Goal: Information Seeking & Learning: Learn about a topic

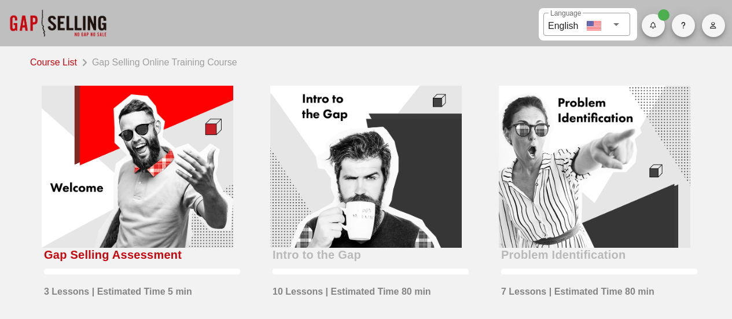
click at [132, 154] on div at bounding box center [137, 167] width 191 height 162
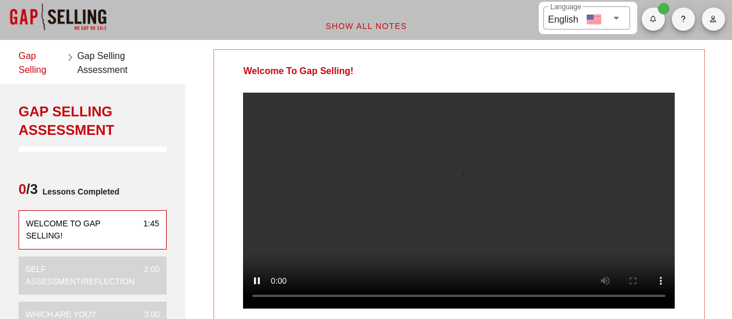
scroll to position [6, 0]
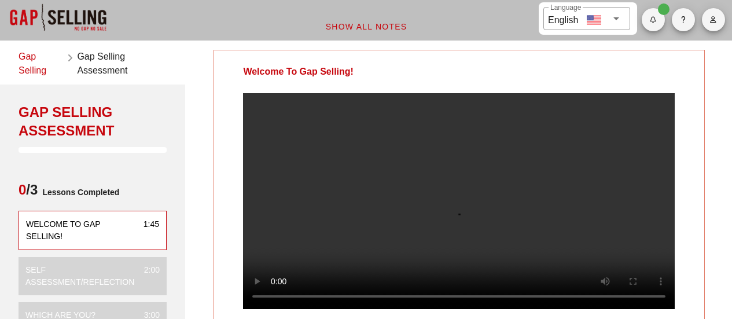
click at [445, 277] on video at bounding box center [458, 201] width 431 height 216
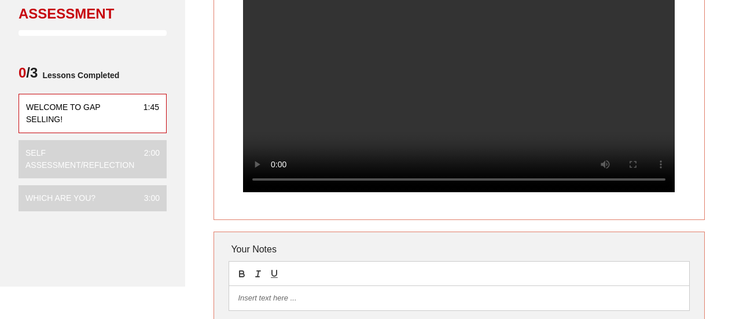
scroll to position [123, 0]
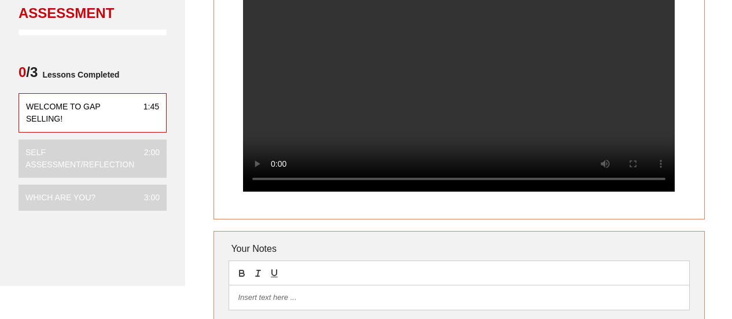
click at [293, 127] on video at bounding box center [458, 84] width 431 height 216
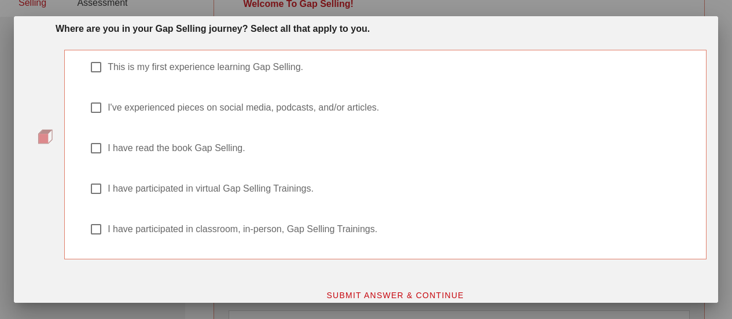
scroll to position [66, 0]
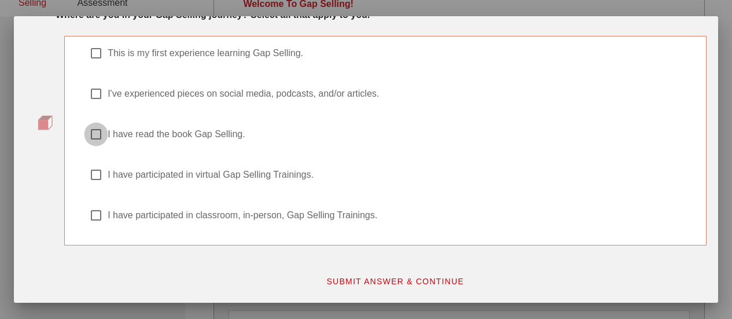
click at [96, 138] on div at bounding box center [96, 134] width 20 height 20
checkbox input "true"
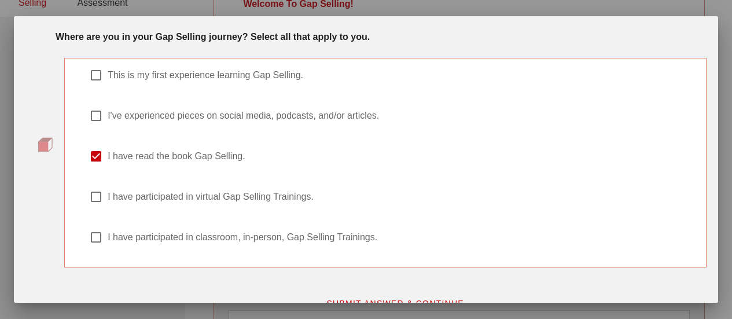
scroll to position [52, 0]
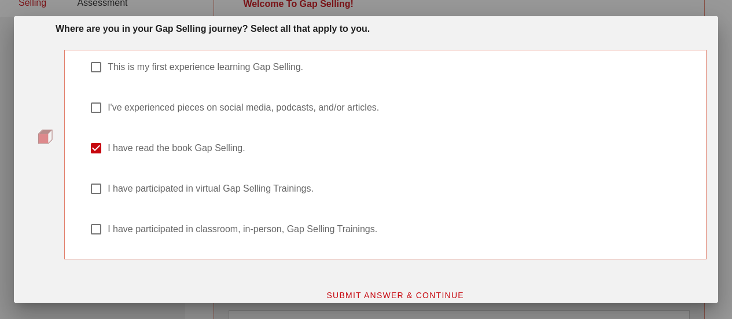
click at [97, 109] on div at bounding box center [96, 108] width 20 height 20
checkbox input "true"
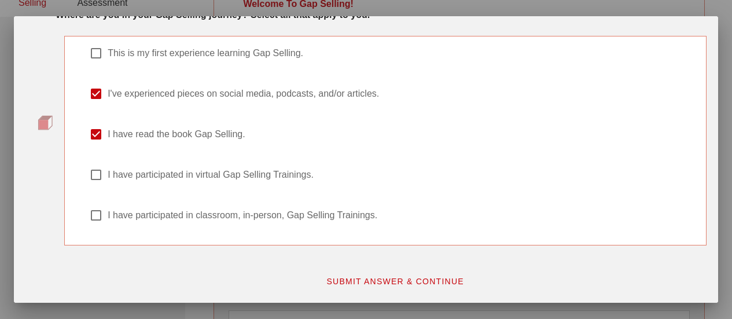
click at [380, 283] on span "SUBMIT ANSWER & CONTINUE" at bounding box center [395, 280] width 138 height 9
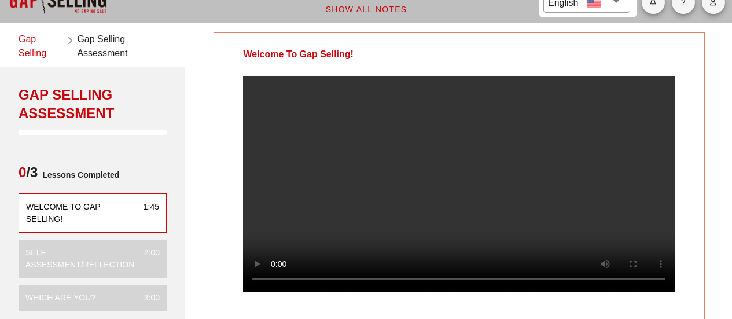
scroll to position [0, 0]
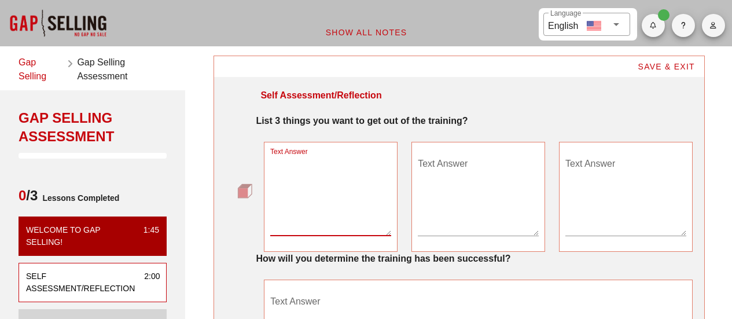
click at [325, 169] on textarea "Text Answer" at bounding box center [330, 194] width 121 height 81
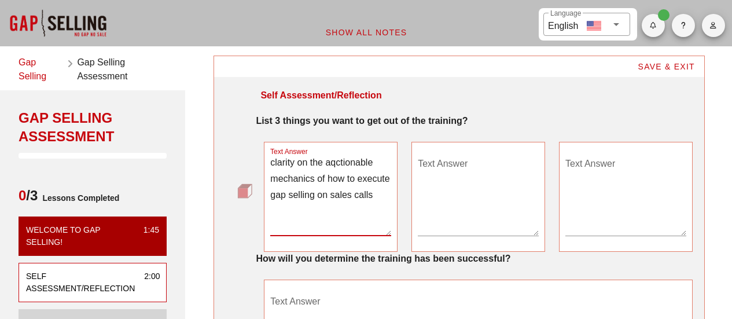
click at [336, 164] on textarea "clarity on the aqctionable mechanics of how to execute gap selling on sales cal…" at bounding box center [330, 194] width 121 height 81
type textarea "clarity on the actionable mechanics of how to execute gap selling on sales calls"
click at [437, 170] on textarea "Text Answer" at bounding box center [478, 194] width 121 height 81
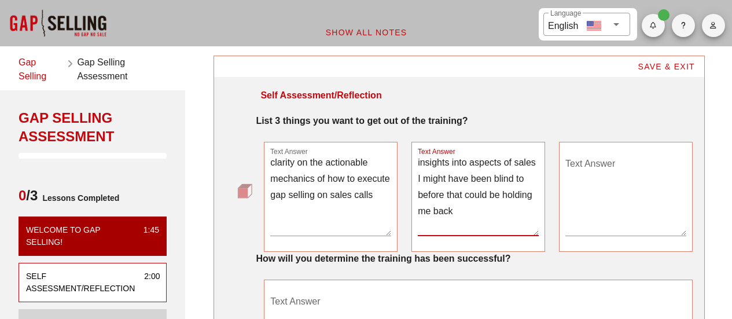
type textarea "insights into aspects of sales I might have been blind to before that could be …"
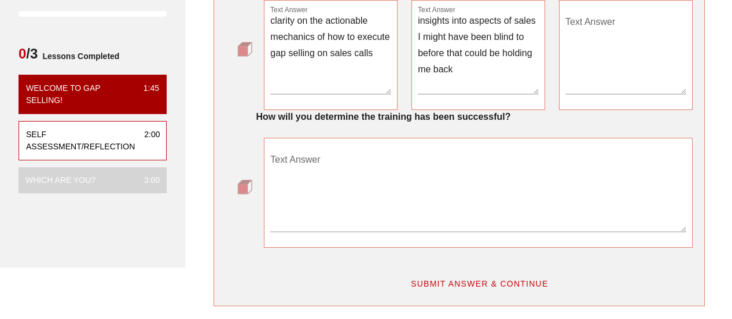
scroll to position [142, 0]
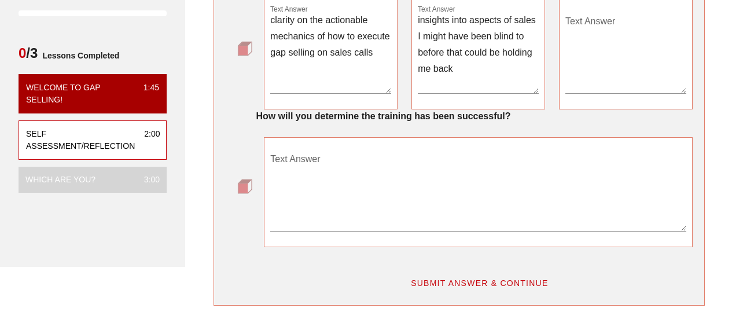
click at [375, 167] on textarea "Text Answer" at bounding box center [478, 190] width 416 height 81
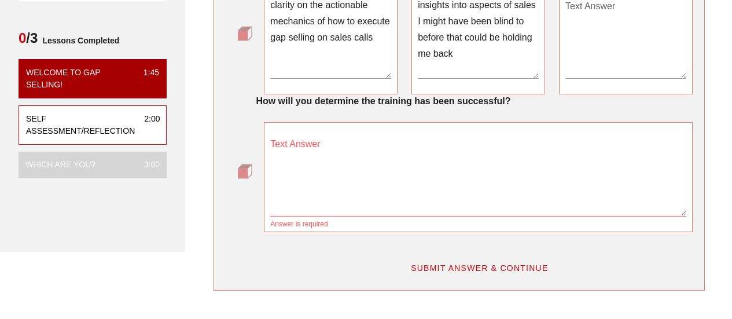
scroll to position [158, 0]
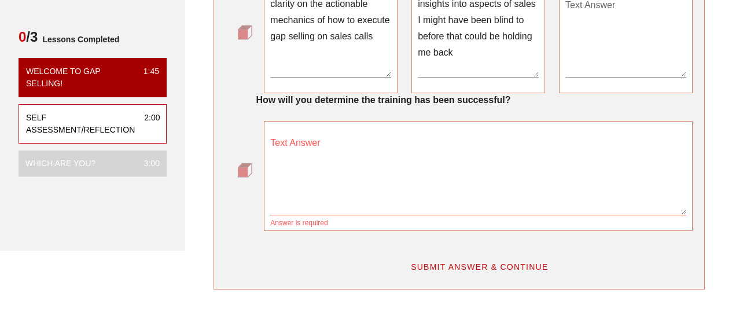
click at [333, 146] on textarea "Text Answer" at bounding box center [478, 174] width 416 height 81
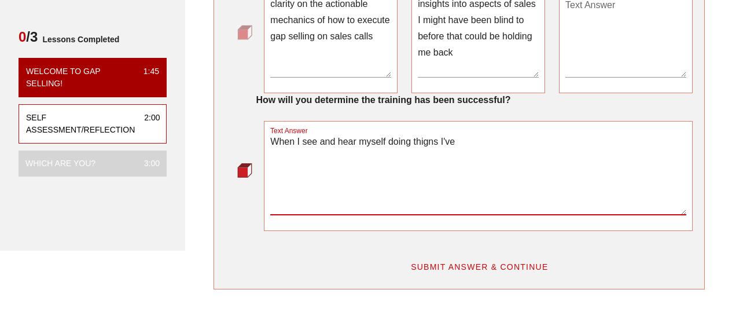
click at [435, 142] on textarea "When I see and hear myself doing thigns I've" at bounding box center [478, 174] width 416 height 81
click at [450, 142] on textarea "When I see and hear myself doing things I've" at bounding box center [478, 174] width 416 height 81
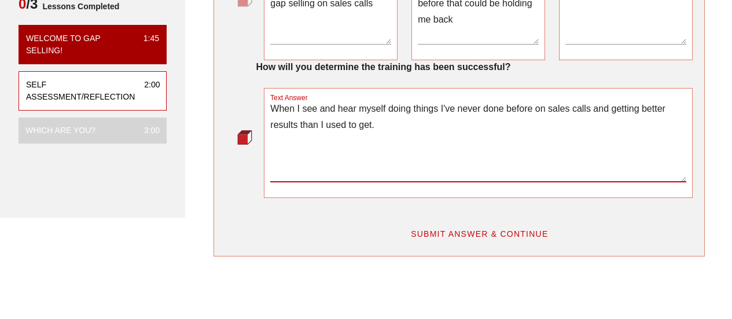
scroll to position [192, 0]
type textarea "When I see and hear myself doing things I've never done before on sales calls a…"
click at [464, 231] on span "SUBMIT ANSWER & CONTINUE" at bounding box center [479, 232] width 138 height 9
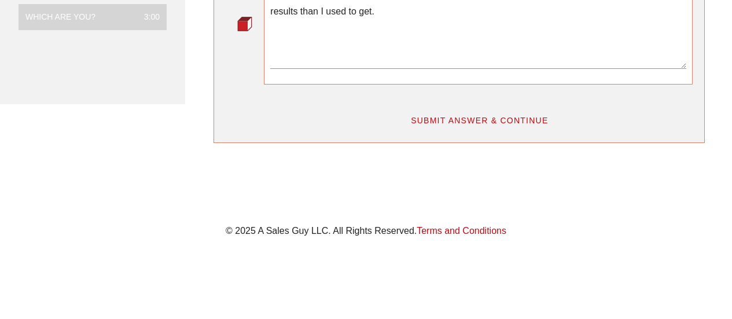
scroll to position [308, 0]
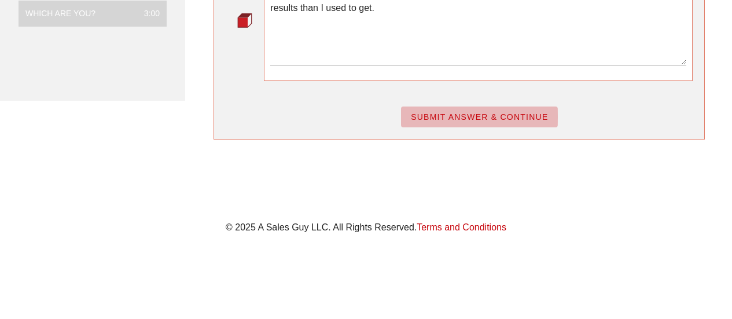
click at [440, 116] on span "SUBMIT ANSWER & CONTINUE" at bounding box center [479, 116] width 138 height 9
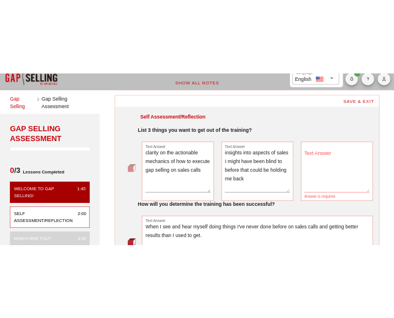
scroll to position [0, 0]
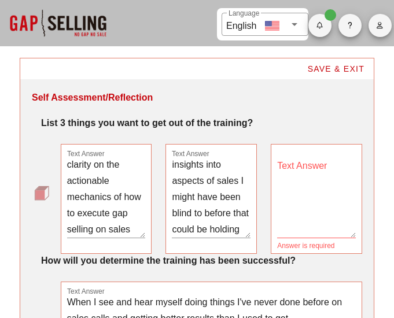
click at [94, 149] on div "Text Answer clarity on the actionable mechanics of how to execute gap selling o…" at bounding box center [106, 199] width 91 height 110
click at [89, 170] on textarea "clarity on the actionable mechanics of how to execute gap selling on sales calls" at bounding box center [106, 197] width 79 height 81
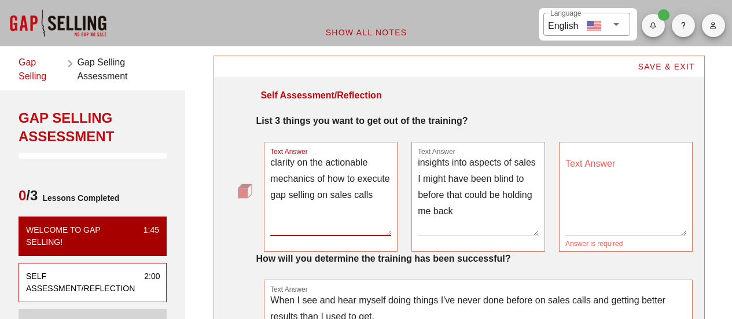
click at [372, 191] on textarea "clarity on the actionable mechanics of how to execute gap selling on sales calls" at bounding box center [330, 194] width 121 height 81
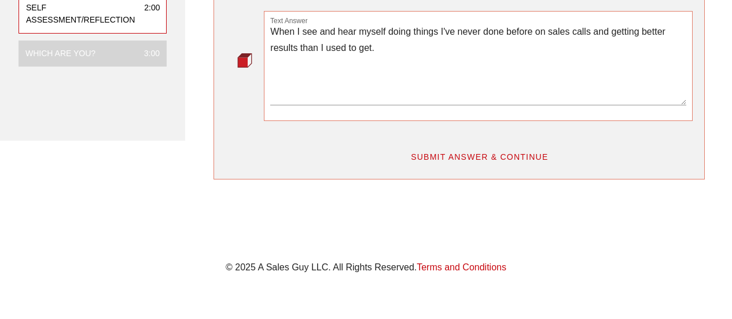
scroll to position [275, 0]
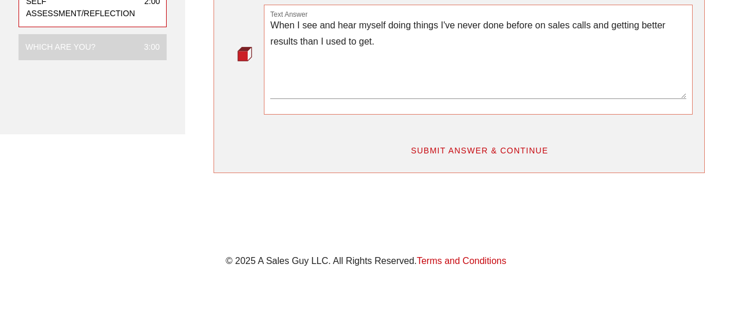
type textarea "Prep me to have an even more impactful coaching experience with Celeste"
click at [454, 149] on span "SUBMIT ANSWER & CONTINUE" at bounding box center [479, 150] width 138 height 9
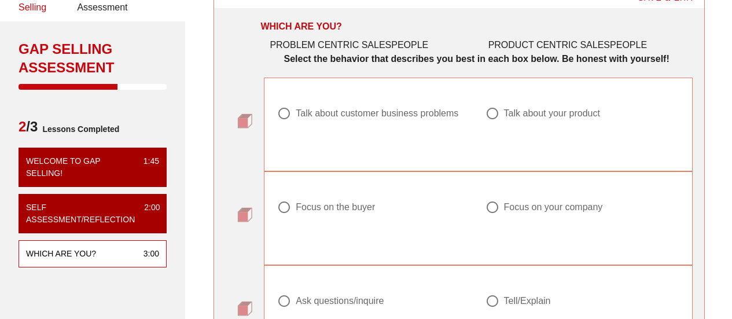
scroll to position [71, 0]
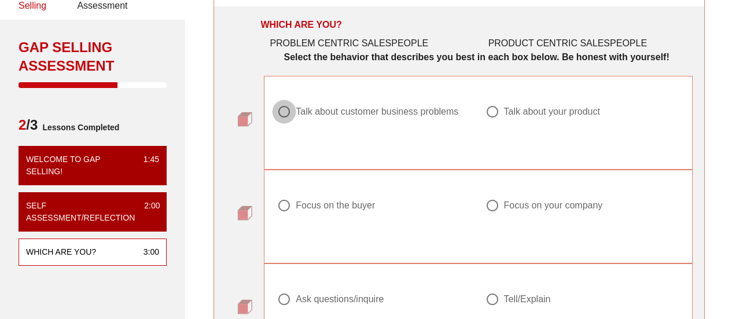
click at [283, 113] on div at bounding box center [284, 112] width 20 height 20
radio input "true"
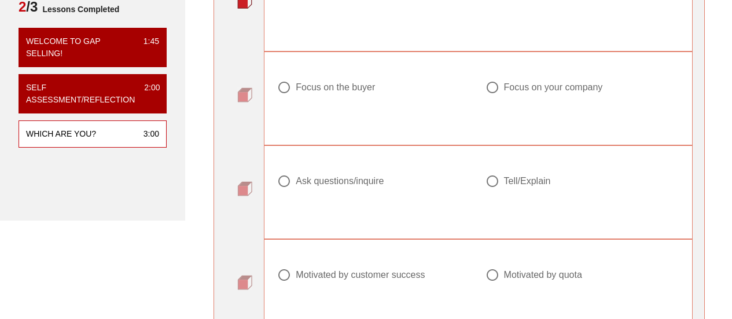
scroll to position [189, 0]
click at [283, 89] on div at bounding box center [284, 87] width 20 height 20
radio input "true"
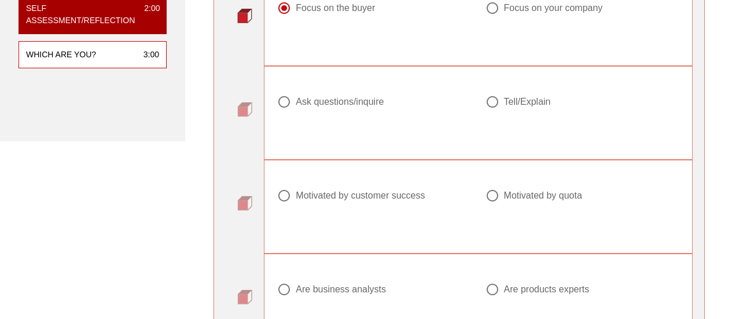
click at [286, 98] on div at bounding box center [284, 102] width 20 height 20
radio input "true"
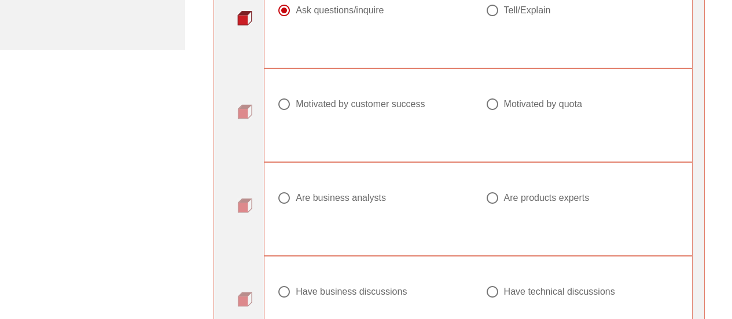
scroll to position [360, 0]
click at [284, 103] on div at bounding box center [284, 104] width 20 height 20
radio input "true"
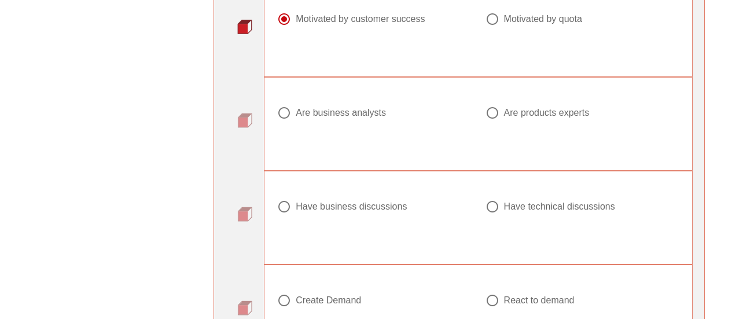
scroll to position [445, 0]
click at [287, 112] on div at bounding box center [284, 112] width 20 height 20
radio input "true"
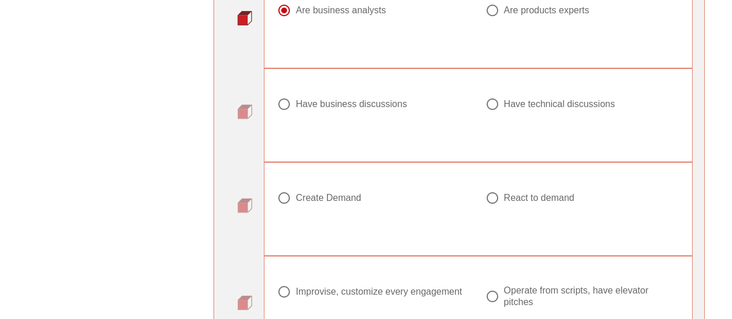
scroll to position [547, 0]
click at [286, 102] on div at bounding box center [284, 104] width 20 height 20
radio input "true"
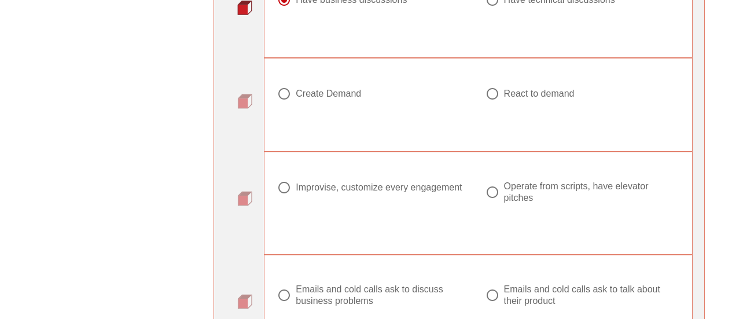
scroll to position [655, 0]
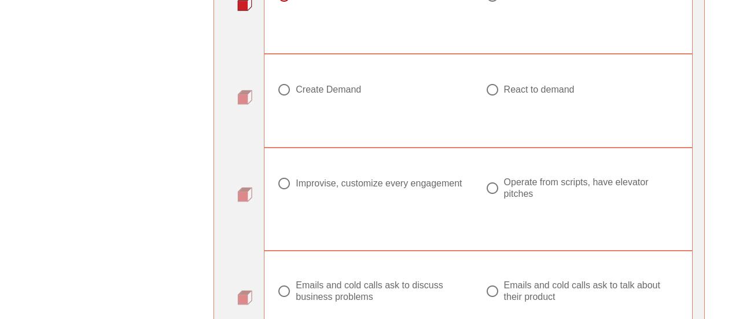
click at [284, 88] on div at bounding box center [284, 90] width 20 height 20
radio input "true"
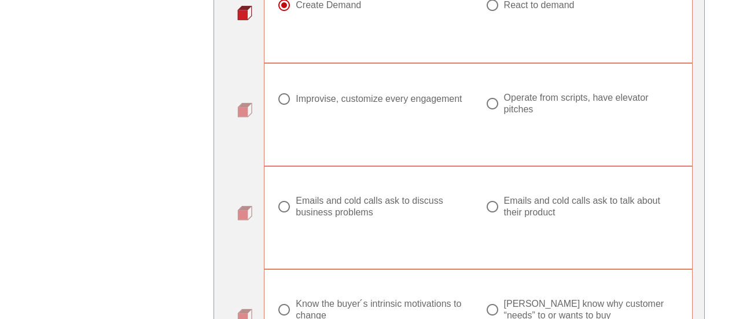
scroll to position [743, 0]
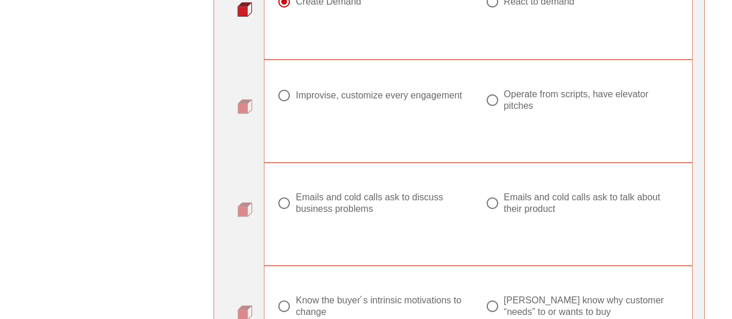
click at [286, 95] on div at bounding box center [284, 96] width 20 height 20
radio input "true"
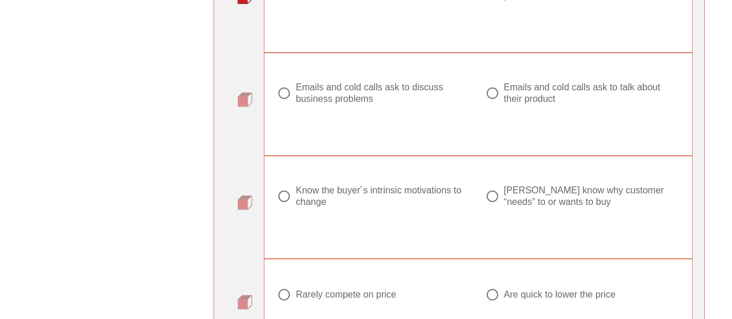
scroll to position [853, 0]
click at [283, 94] on div at bounding box center [284, 93] width 20 height 20
radio input "true"
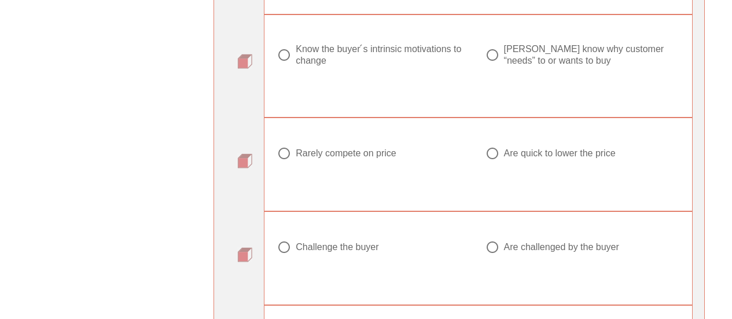
scroll to position [995, 0]
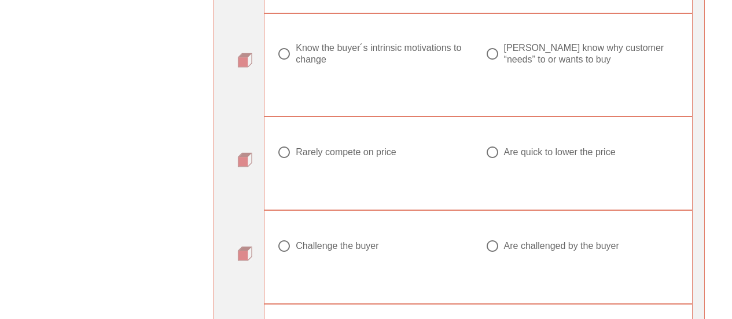
click at [285, 54] on div at bounding box center [284, 54] width 20 height 20
radio input "true"
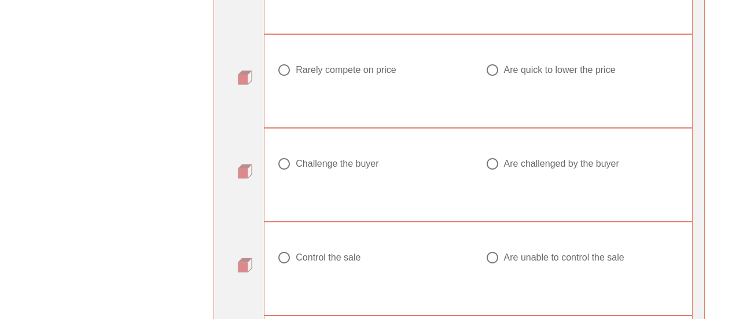
scroll to position [1085, 0]
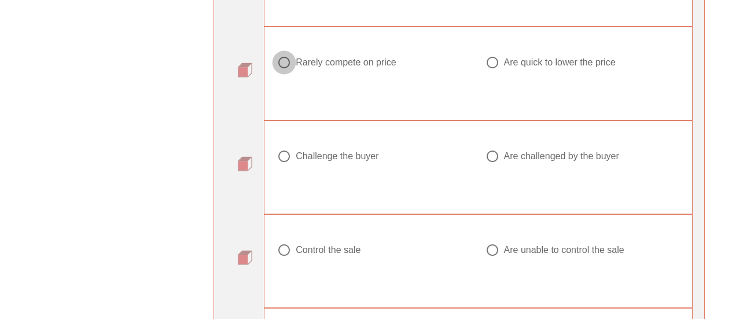
click at [281, 65] on div at bounding box center [284, 63] width 20 height 20
radio input "true"
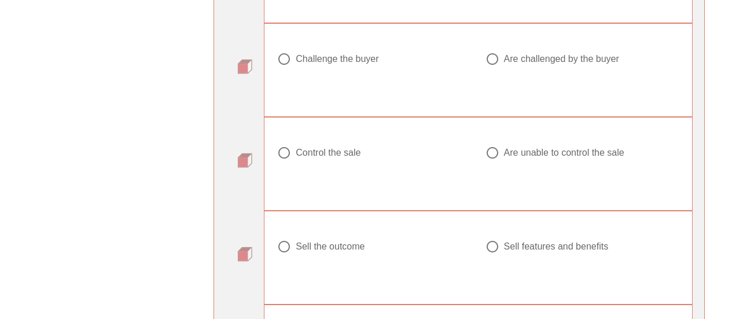
scroll to position [1183, 0]
click at [284, 59] on div at bounding box center [284, 58] width 20 height 20
radio input "true"
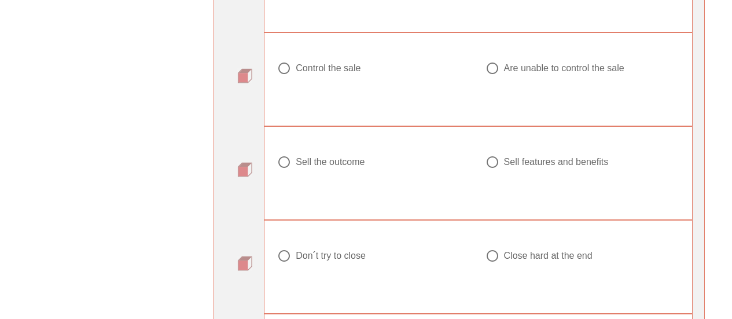
scroll to position [1270, 0]
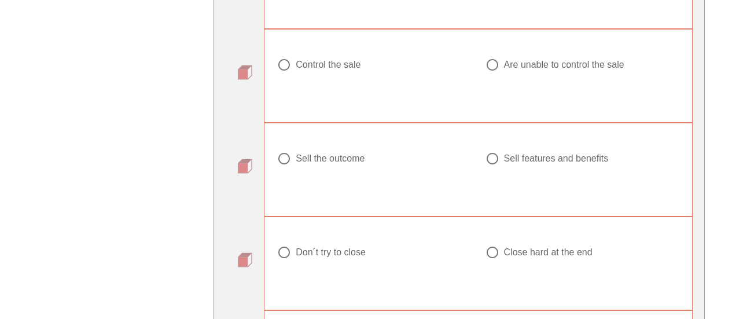
click at [283, 67] on div at bounding box center [284, 65] width 20 height 20
radio input "true"
click at [284, 161] on div at bounding box center [284, 159] width 20 height 20
radio input "true"
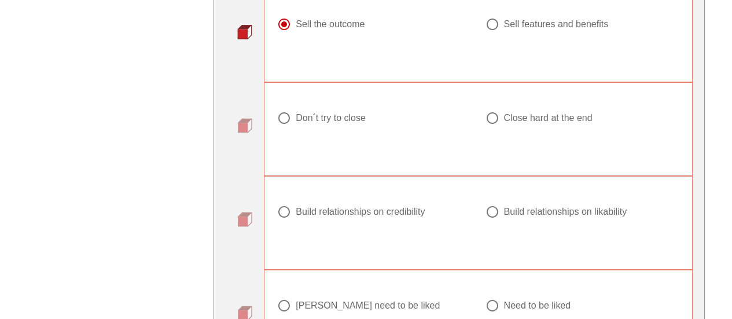
scroll to position [1406, 0]
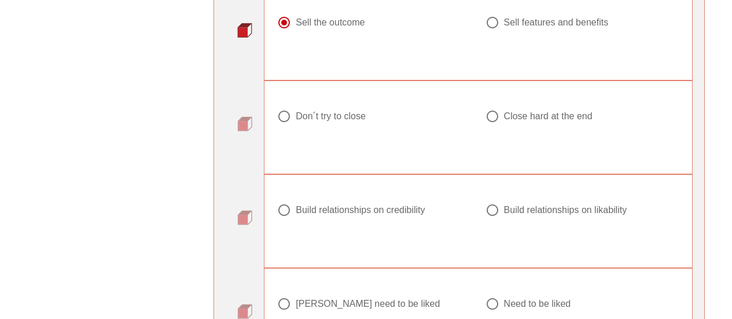
click at [286, 120] on div at bounding box center [284, 116] width 20 height 20
radio input "true"
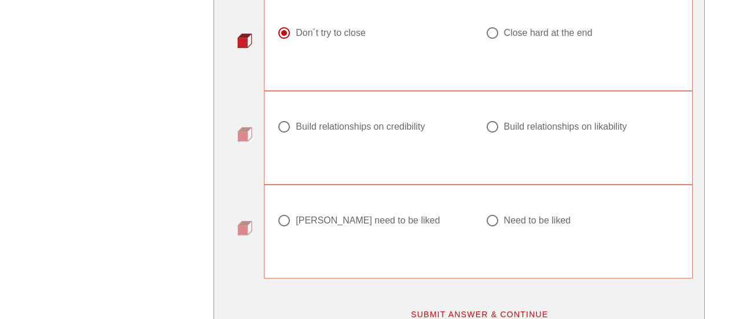
scroll to position [1493, 0]
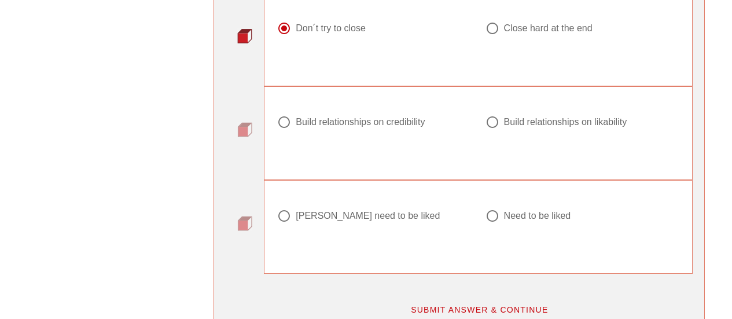
click at [285, 121] on div at bounding box center [284, 122] width 20 height 20
radio input "true"
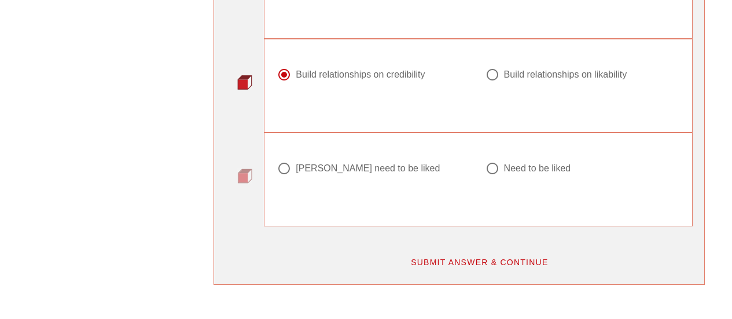
scroll to position [1541, 0]
click at [284, 163] on div at bounding box center [284, 168] width 20 height 20
radio input "true"
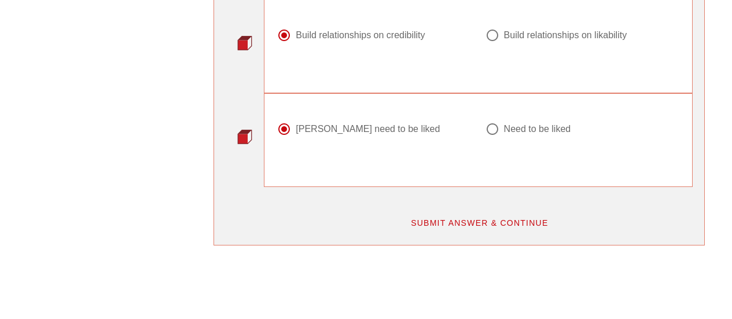
scroll to position [1581, 0]
click at [456, 220] on span "SUBMIT ANSWER & CONTINUE" at bounding box center [479, 221] width 138 height 9
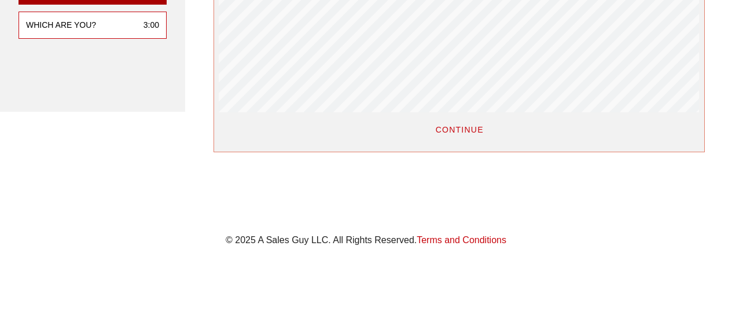
scroll to position [310, 0]
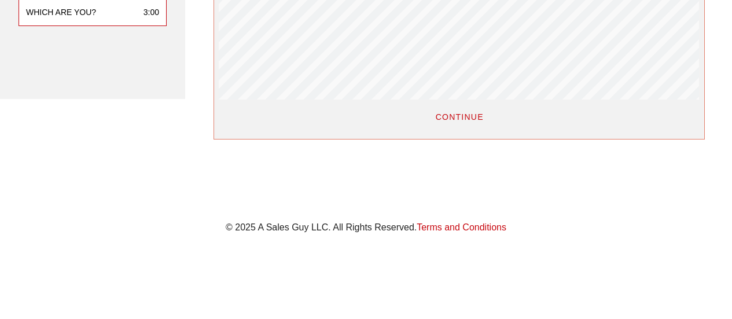
click at [455, 116] on span "CONTINUE" at bounding box center [458, 116] width 49 height 9
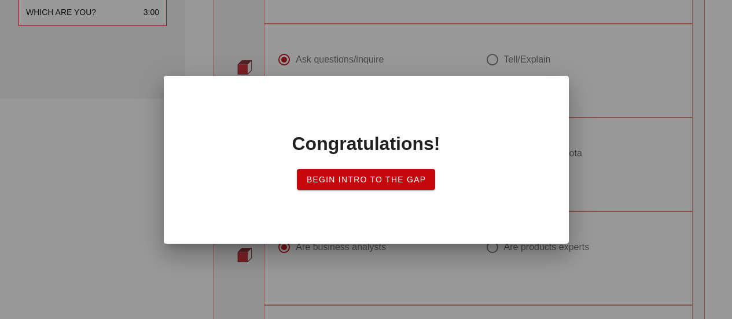
click at [388, 177] on span "Begin Intro to the Gap" at bounding box center [366, 179] width 120 height 9
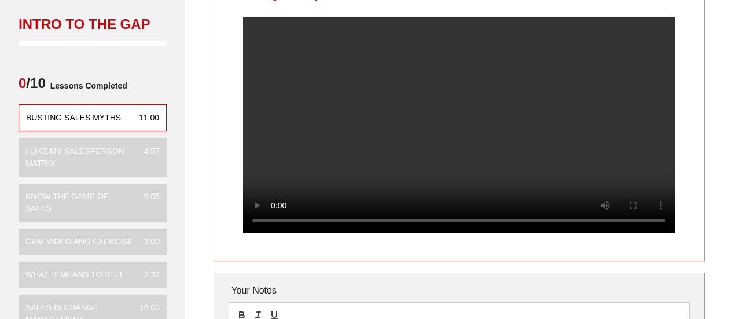
scroll to position [78, 0]
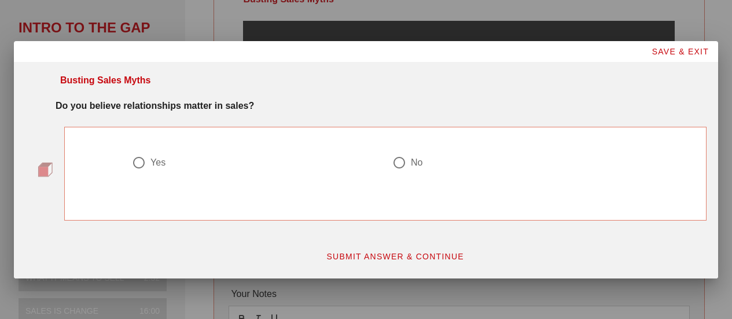
click at [138, 164] on div at bounding box center [139, 163] width 20 height 20
radio input "true"
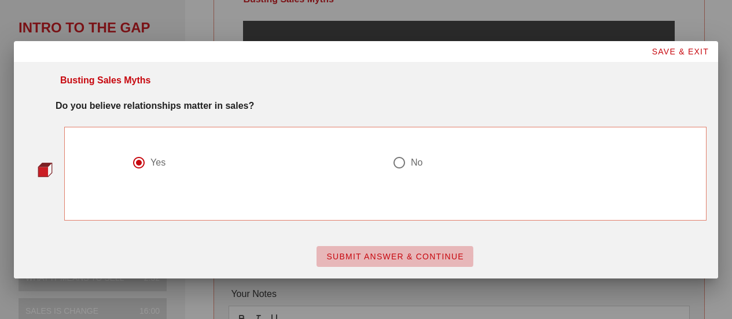
click at [363, 254] on span "SUBMIT ANSWER & CONTINUE" at bounding box center [395, 256] width 138 height 9
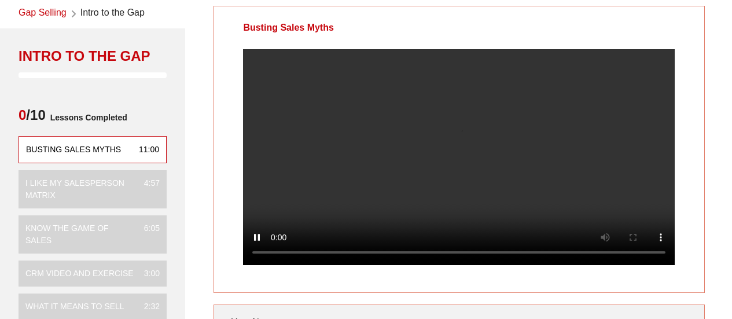
scroll to position [49, 0]
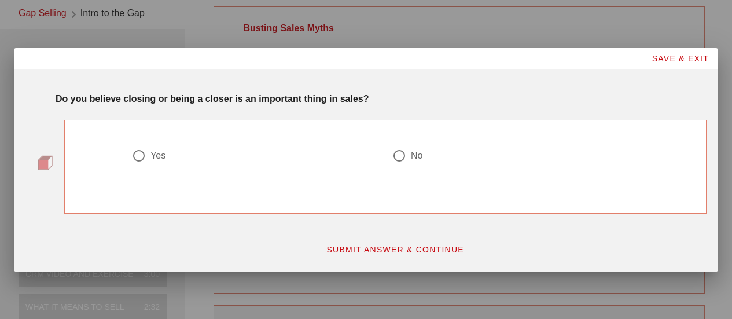
click at [399, 154] on div at bounding box center [399, 156] width 20 height 20
radio input "true"
click at [404, 248] on span "SUBMIT ANSWER & CONTINUE" at bounding box center [395, 249] width 138 height 9
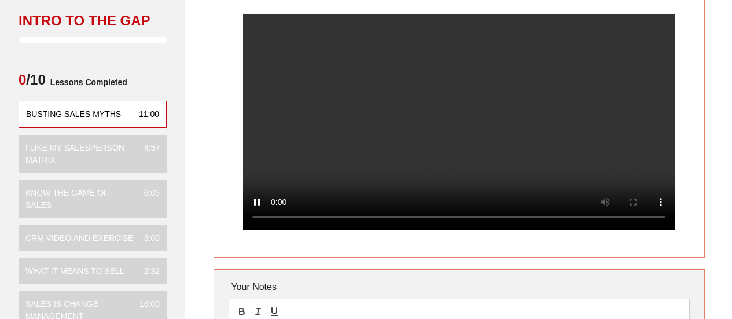
scroll to position [87, 0]
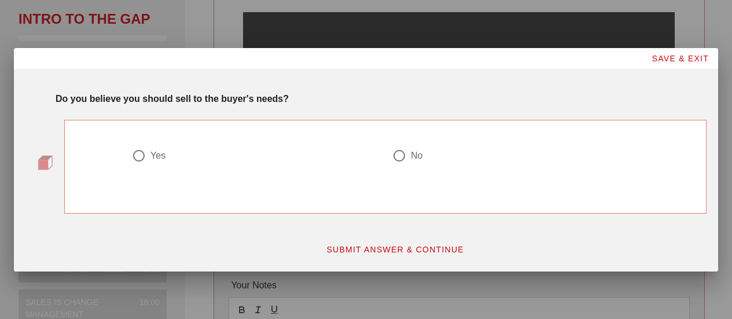
click at [141, 154] on div at bounding box center [139, 156] width 20 height 20
radio input "true"
click at [354, 250] on span "SUBMIT ANSWER & CONTINUE" at bounding box center [395, 249] width 138 height 9
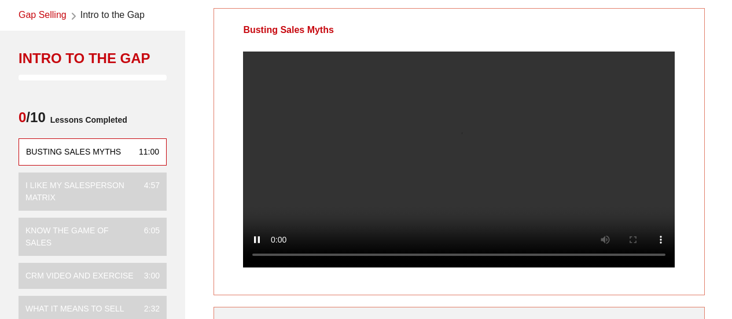
scroll to position [48, 0]
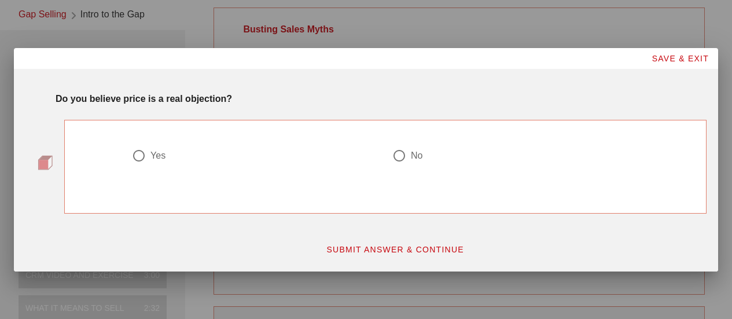
click at [395, 154] on div at bounding box center [399, 156] width 20 height 20
radio input "true"
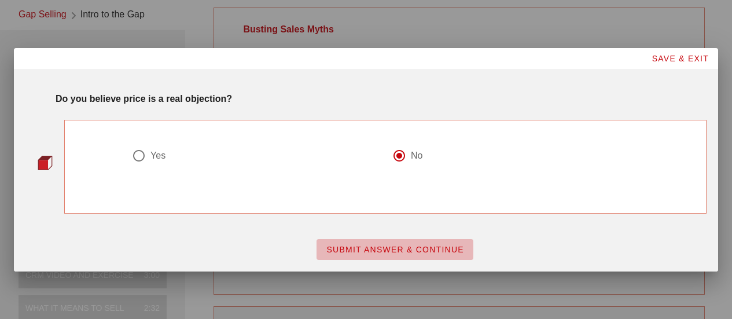
click at [387, 250] on span "SUBMIT ANSWER & CONTINUE" at bounding box center [395, 249] width 138 height 9
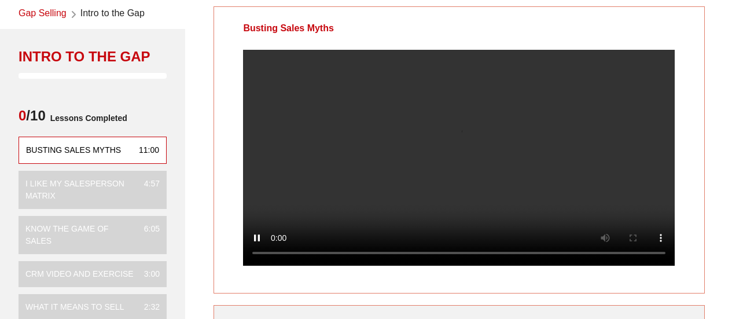
scroll to position [50, 0]
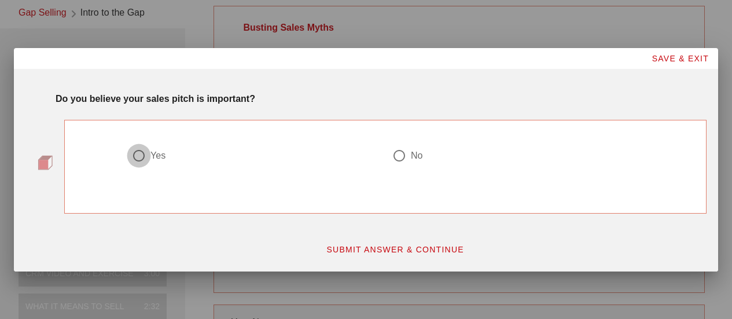
click at [138, 153] on div at bounding box center [139, 156] width 20 height 20
radio input "true"
click at [391, 246] on span "SUBMIT ANSWER & CONTINUE" at bounding box center [395, 249] width 138 height 9
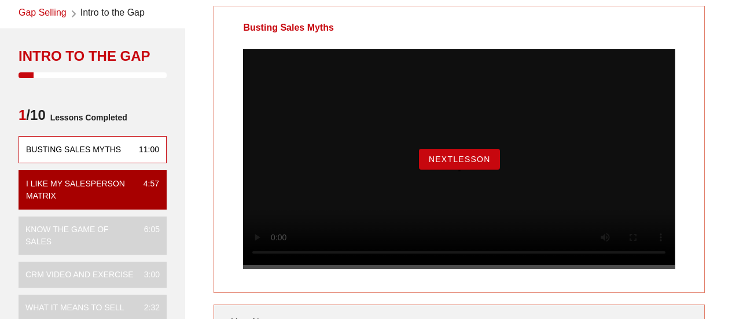
click at [437, 164] on span "NextLesson" at bounding box center [459, 158] width 62 height 9
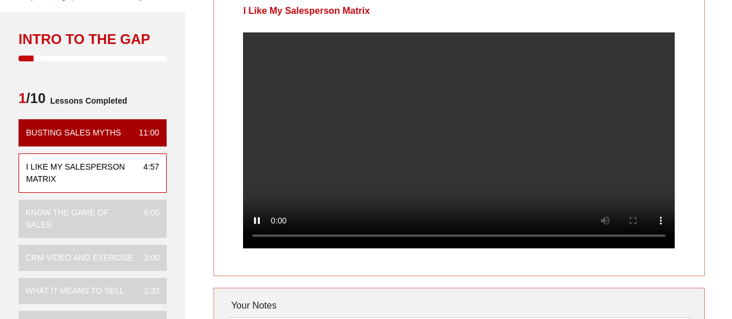
scroll to position [74, 0]
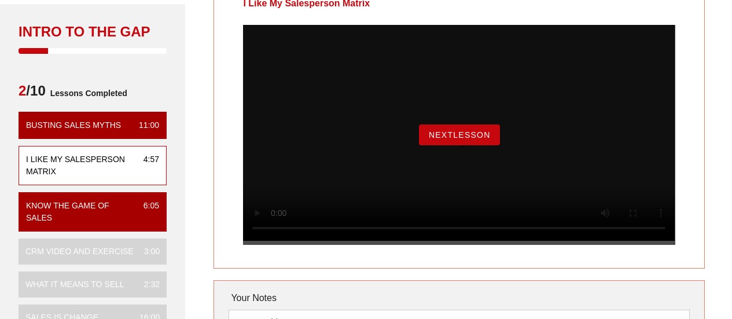
click at [455, 143] on button "NextLesson" at bounding box center [459, 134] width 81 height 21
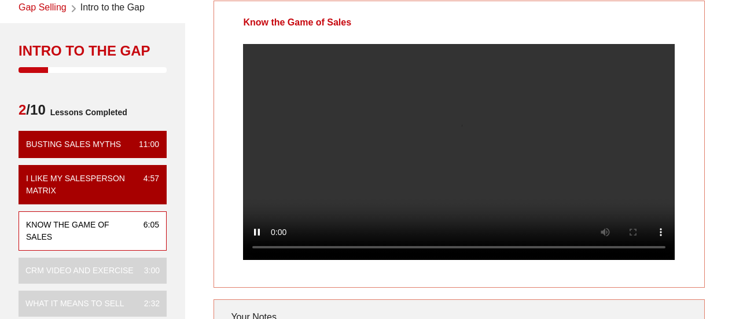
scroll to position [58, 0]
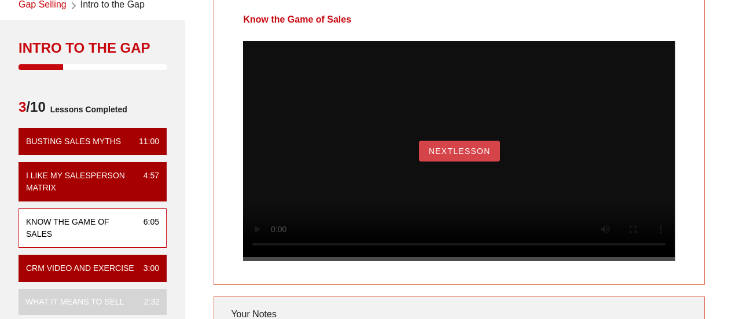
click at [436, 156] on span "NextLesson" at bounding box center [459, 150] width 62 height 9
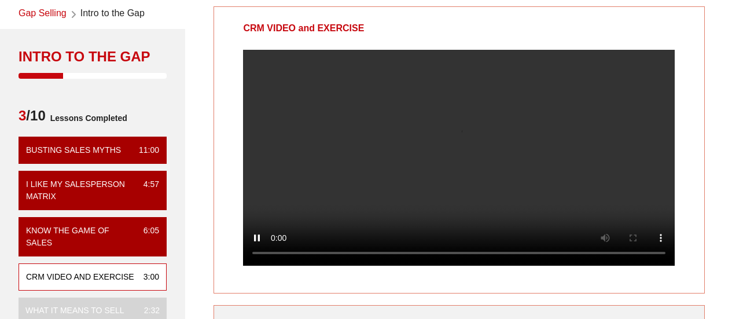
scroll to position [51, 0]
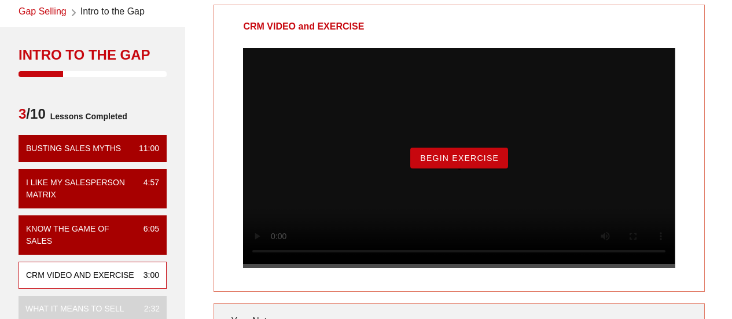
click at [452, 163] on span "Begin Exercise" at bounding box center [458, 157] width 79 height 9
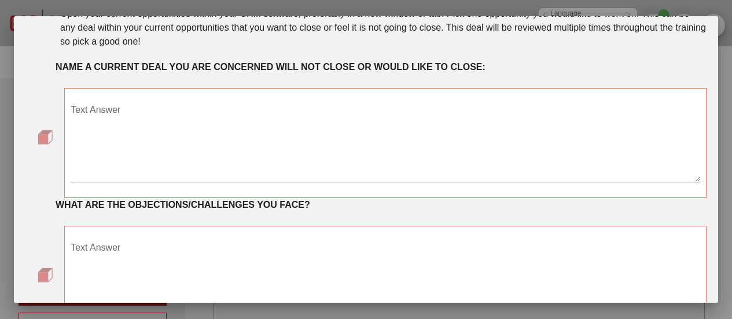
scroll to position [57, 0]
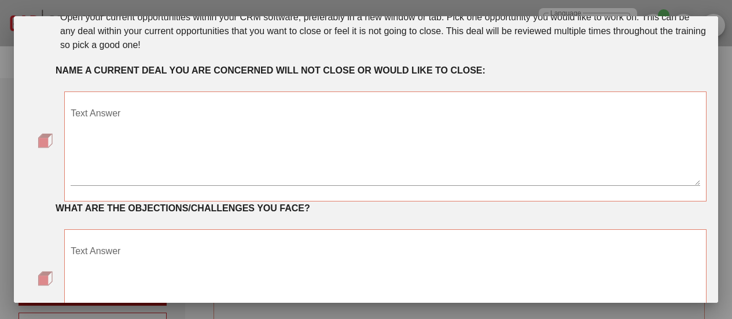
click at [223, 127] on textarea "Text Answer" at bounding box center [385, 144] width 629 height 81
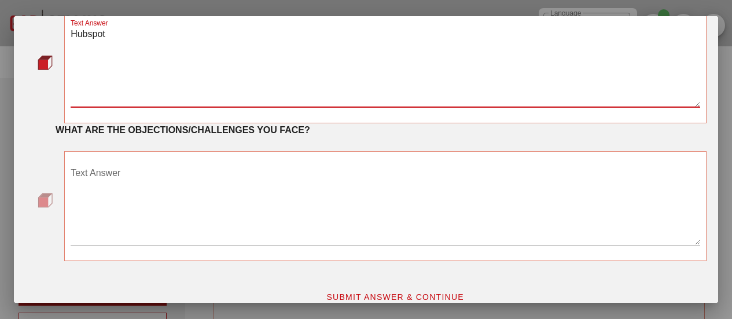
scroll to position [146, 0]
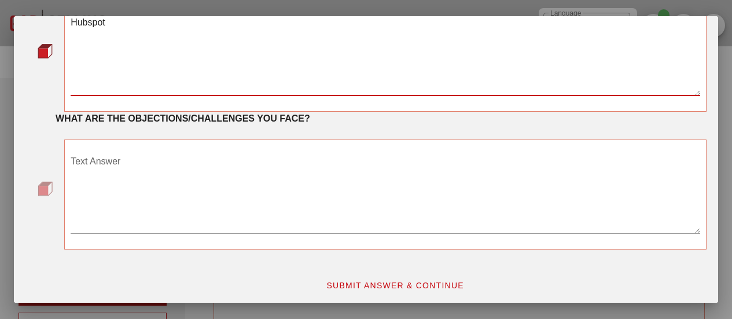
type textarea "Hubspot"
click at [196, 167] on textarea "Text Answer" at bounding box center [385, 192] width 629 height 81
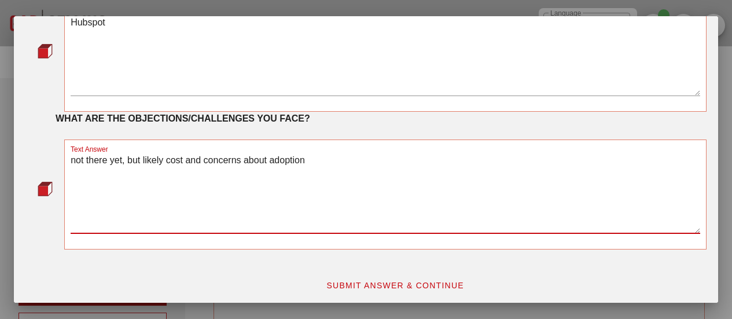
scroll to position [150, 0]
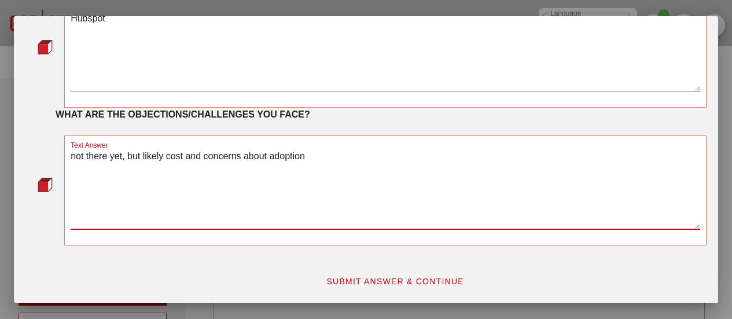
type textarea "not there yet, but likely cost and concerns about adoption"
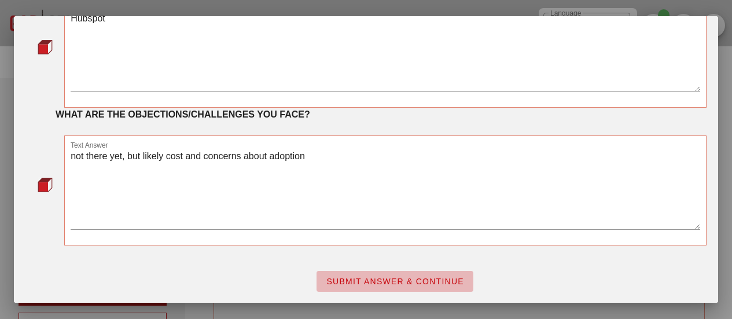
click at [390, 278] on span "SUBMIT ANSWER & CONTINUE" at bounding box center [395, 280] width 138 height 9
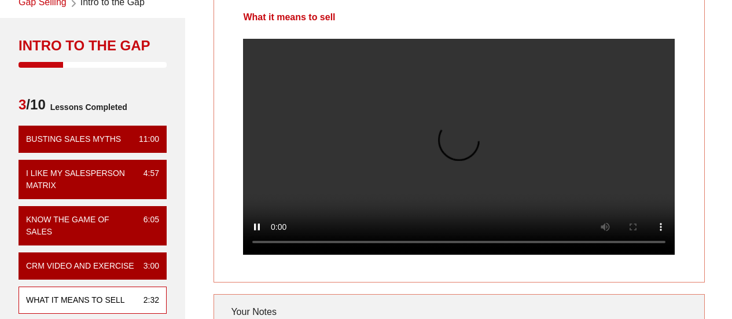
scroll to position [61, 0]
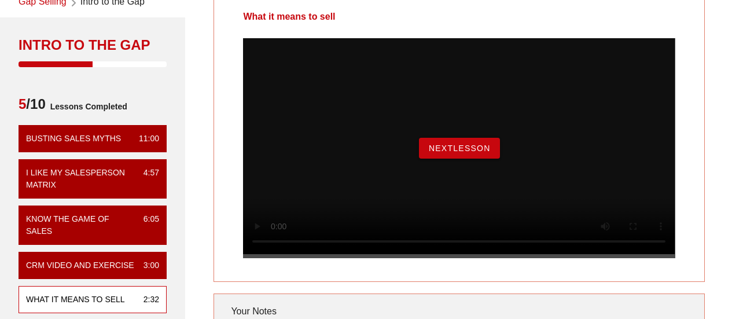
click at [445, 158] on button "NextLesson" at bounding box center [459, 148] width 81 height 21
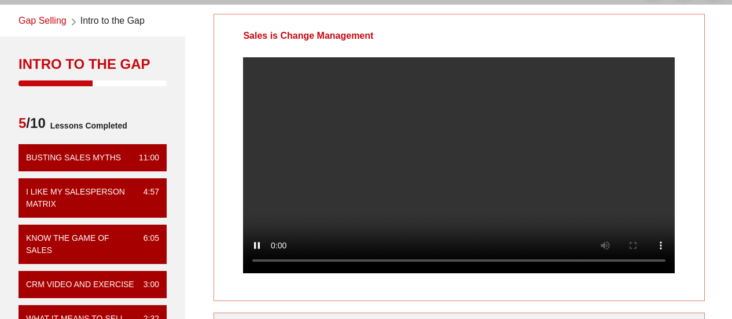
scroll to position [45, 0]
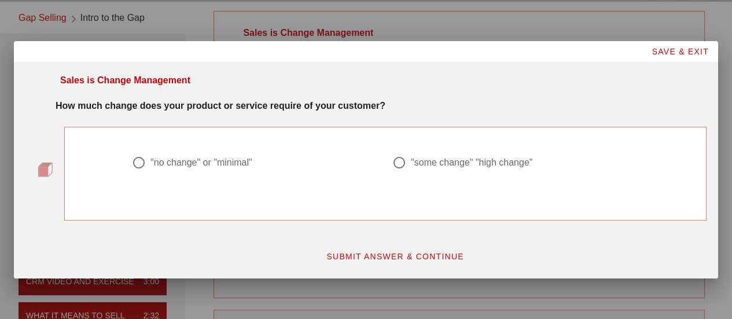
click at [402, 163] on div at bounding box center [399, 163] width 20 height 20
radio input "true"
click at [377, 258] on span "SUBMIT ANSWER & CONTINUE" at bounding box center [395, 256] width 138 height 9
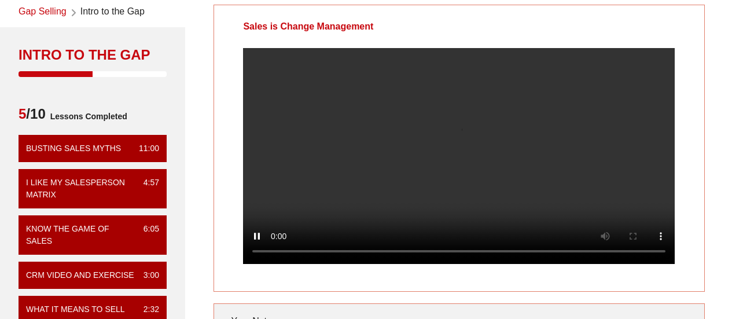
scroll to position [50, 0]
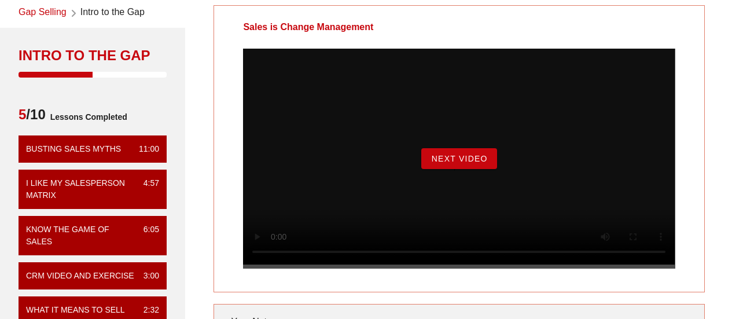
click at [467, 167] on button "Next Video" at bounding box center [458, 158] width 75 height 21
click at [439, 163] on span "NextLesson" at bounding box center [459, 158] width 62 height 9
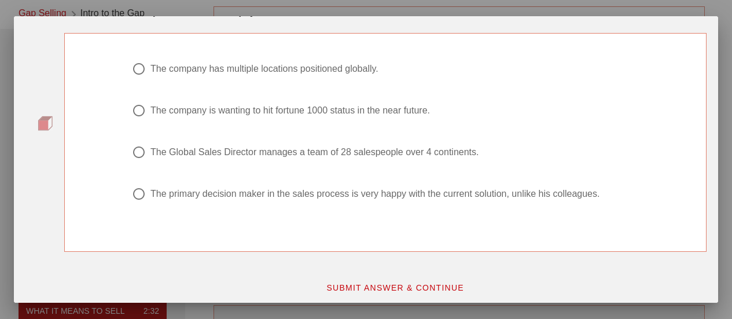
scroll to position [69, 0]
click at [134, 70] on div at bounding box center [139, 68] width 20 height 20
click at [134, 152] on div at bounding box center [139, 152] width 20 height 20
radio input "false"
radio input "true"
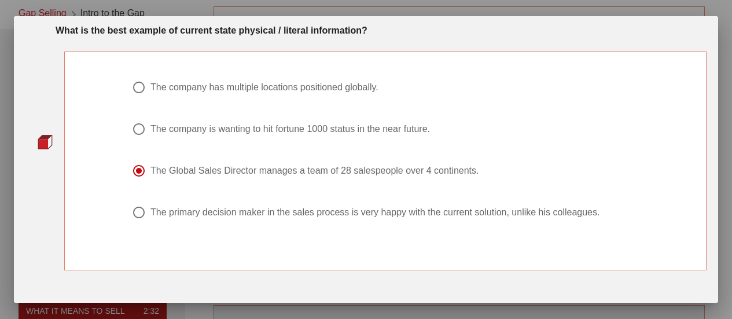
scroll to position [50, 0]
click at [133, 92] on div at bounding box center [139, 88] width 20 height 20
radio input "true"
click at [133, 92] on div at bounding box center [139, 88] width 20 height 20
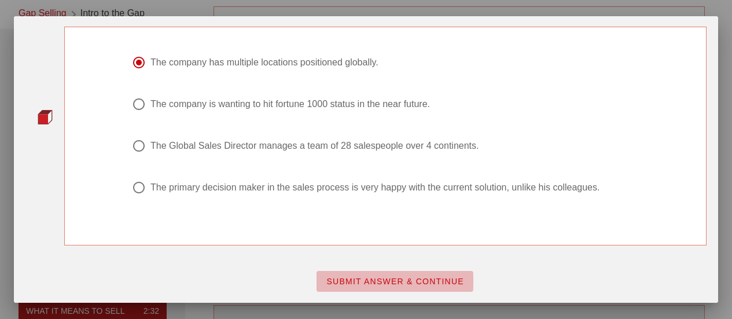
click at [385, 285] on span "SUBMIT ANSWER & CONTINUE" at bounding box center [395, 280] width 138 height 9
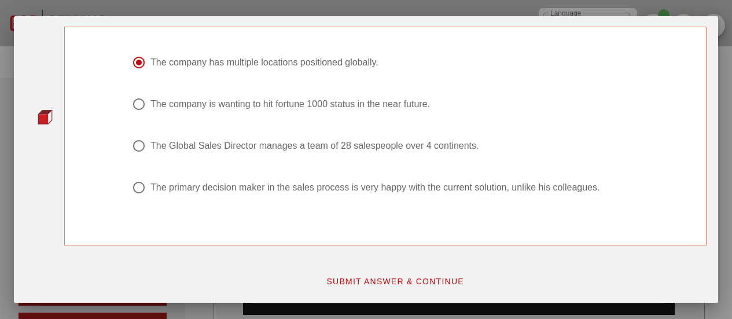
scroll to position [0, 0]
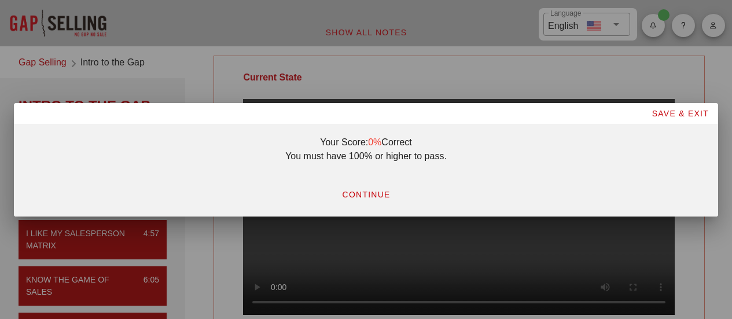
click at [359, 190] on span "CONTINUE" at bounding box center [365, 194] width 49 height 9
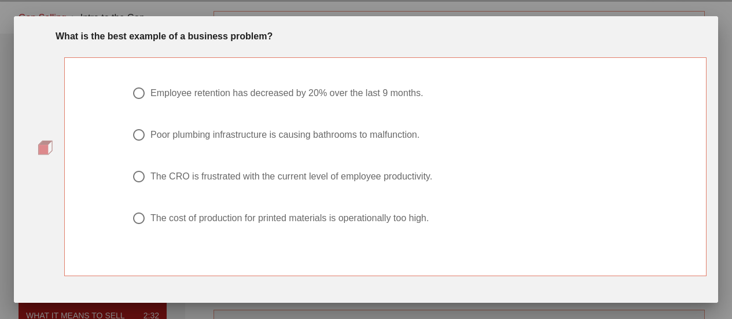
scroll to position [29, 0]
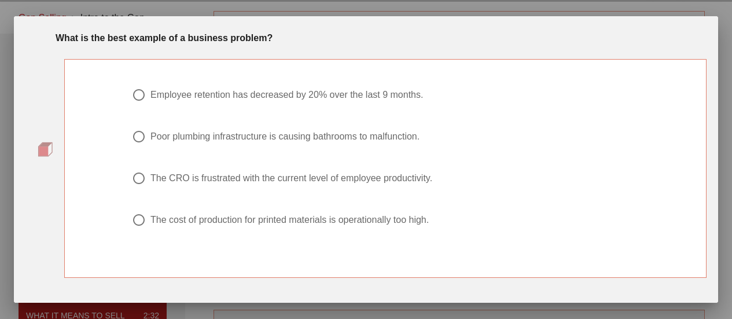
click at [266, 95] on div "Employee retention has decreased by 20% over the last 9 months." at bounding box center [286, 95] width 272 height 12
radio input "true"
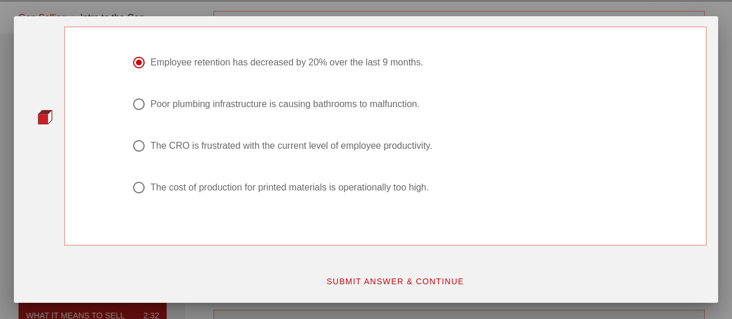
click at [400, 285] on button "SUBMIT ANSWER & CONTINUE" at bounding box center [394, 281] width 157 height 21
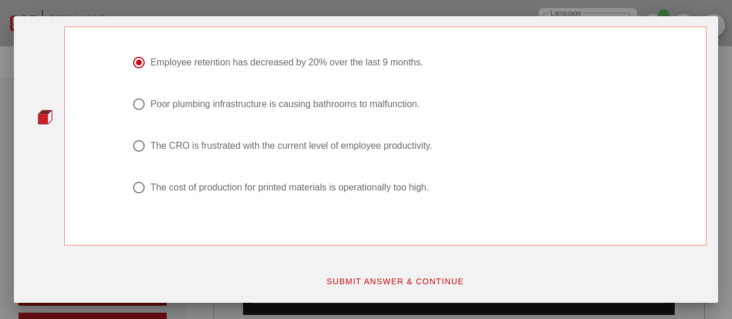
scroll to position [0, 0]
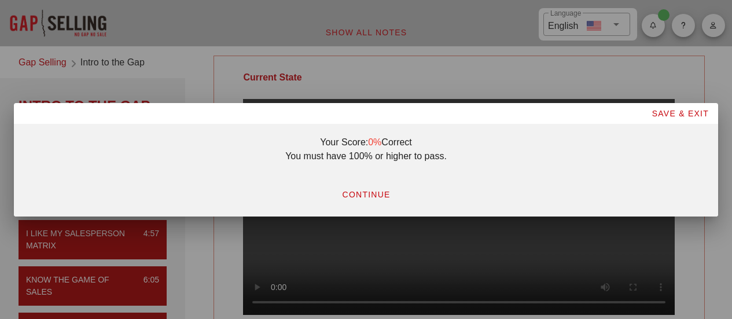
click at [371, 191] on span "CONTINUE" at bounding box center [365, 194] width 49 height 9
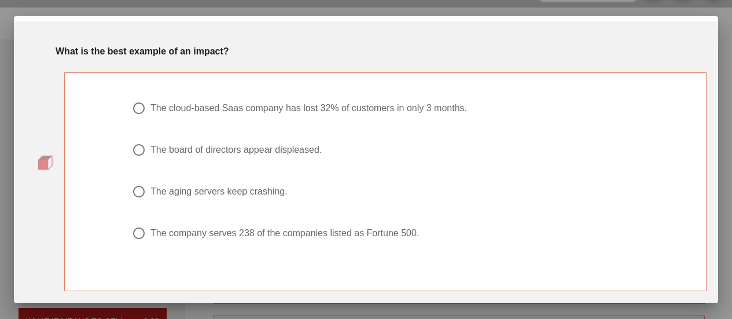
scroll to position [16, 0]
click at [133, 109] on div at bounding box center [139, 108] width 20 height 20
radio input "true"
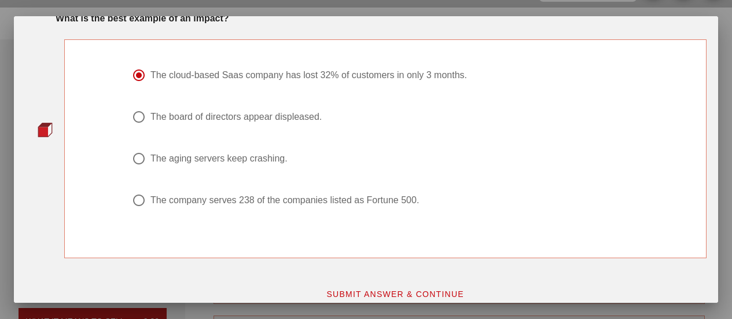
scroll to position [61, 0]
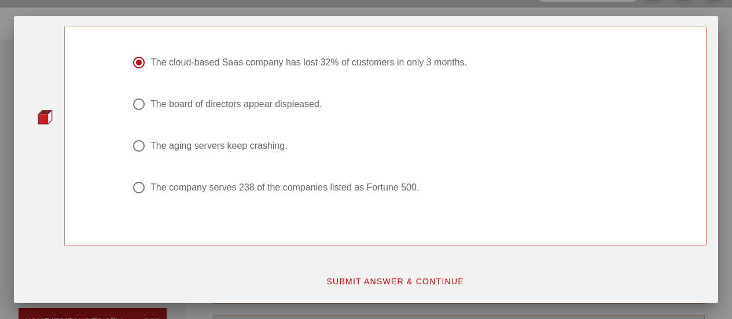
click at [393, 280] on span "SUBMIT ANSWER & CONTINUE" at bounding box center [395, 280] width 138 height 9
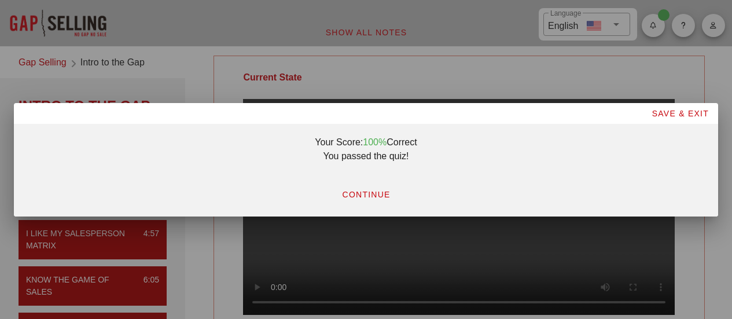
scroll to position [0, 0]
click at [370, 193] on span "CONTINUE" at bounding box center [365, 194] width 49 height 9
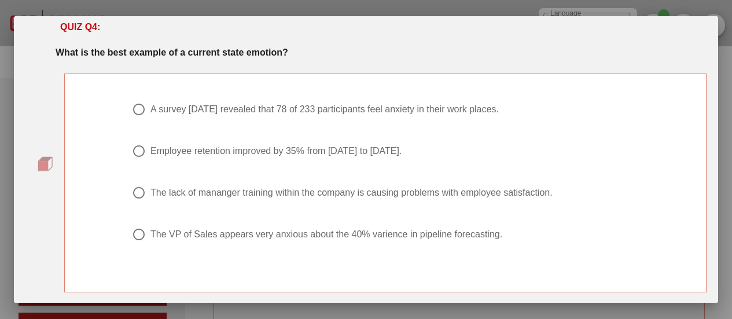
scroll to position [29, 0]
click at [131, 230] on div at bounding box center [139, 233] width 20 height 20
radio input "true"
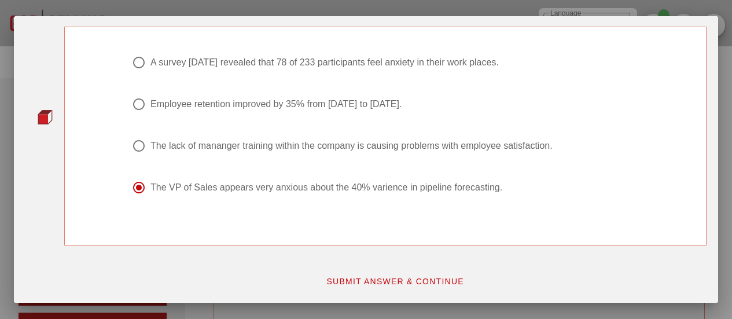
click at [382, 281] on span "SUBMIT ANSWER & CONTINUE" at bounding box center [395, 280] width 138 height 9
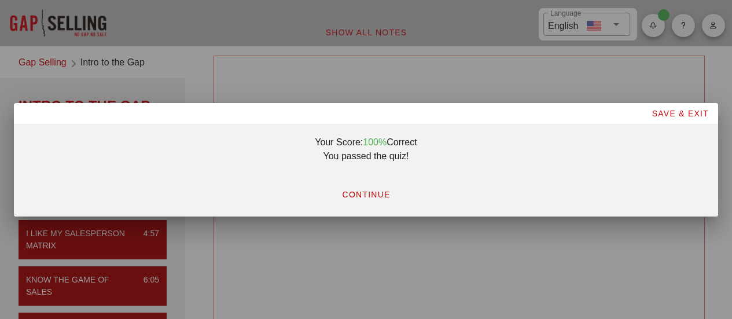
scroll to position [0, 0]
click at [368, 197] on span "CONTINUE" at bounding box center [365, 194] width 49 height 9
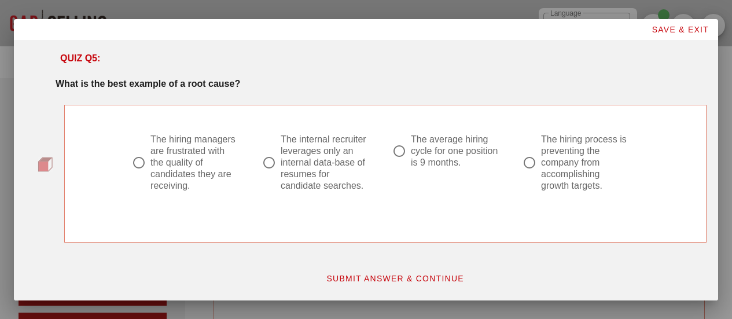
click at [268, 161] on div at bounding box center [269, 163] width 20 height 20
radio input "true"
click at [357, 281] on span "SUBMIT ANSWER & CONTINUE" at bounding box center [395, 278] width 138 height 9
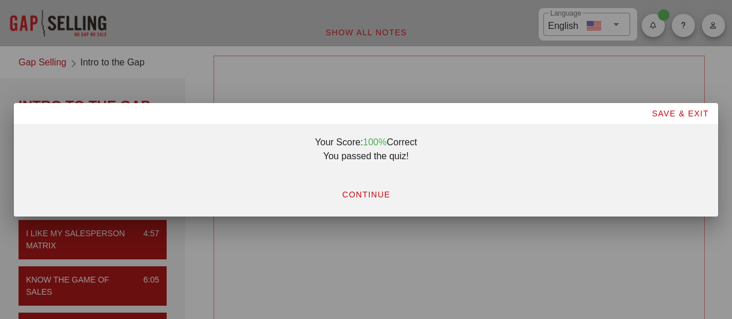
click at [366, 188] on button "CONTINUE" at bounding box center [365, 194] width 67 height 21
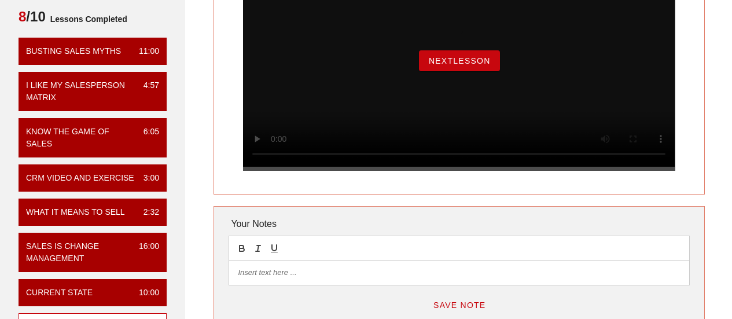
scroll to position [149, 0]
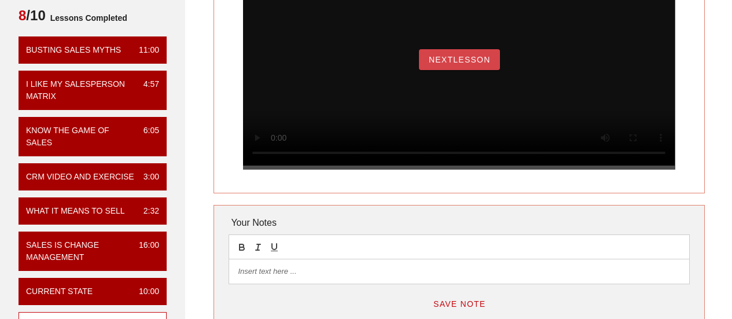
click at [479, 64] on span "NextLesson" at bounding box center [459, 59] width 62 height 9
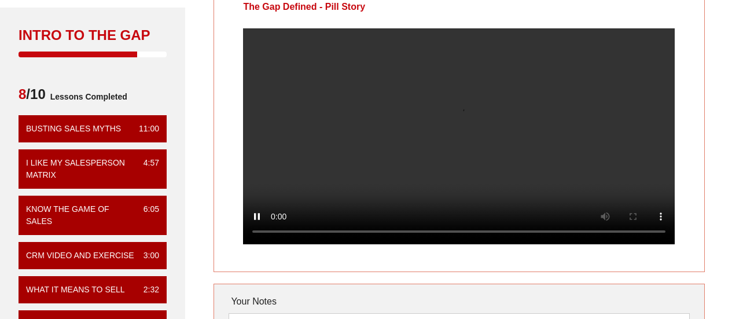
scroll to position [69, 0]
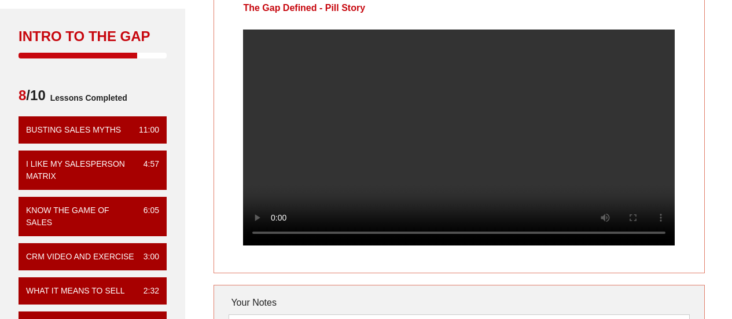
drag, startPoint x: 293, startPoint y: 149, endPoint x: 226, endPoint y: 131, distance: 68.7
click at [226, 131] on div at bounding box center [458, 146] width 489 height 234
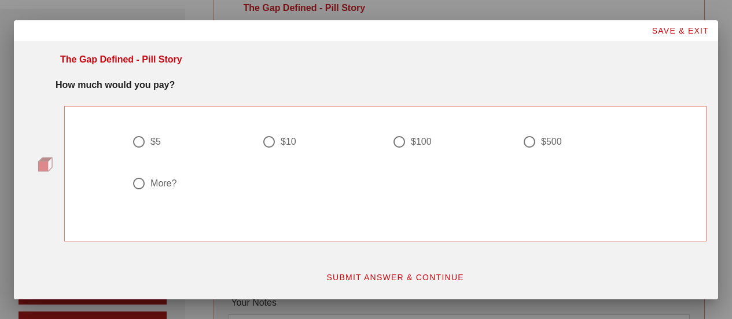
click at [399, 141] on div at bounding box center [399, 142] width 20 height 20
radio input "true"
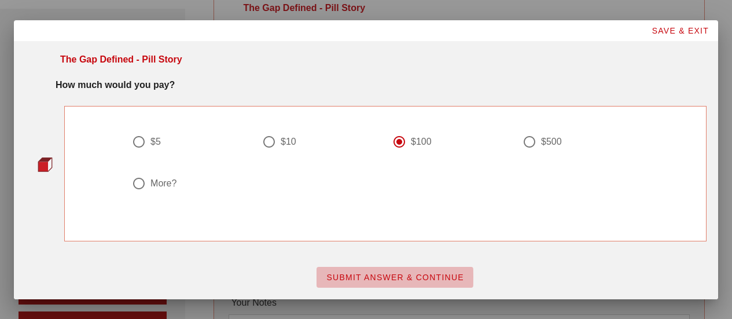
click at [392, 277] on span "SUBMIT ANSWER & CONTINUE" at bounding box center [395, 276] width 138 height 9
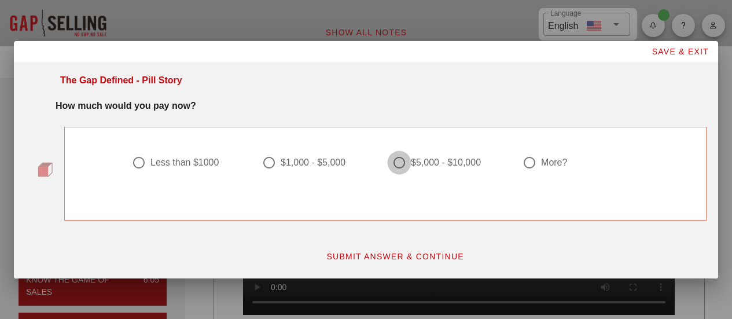
click at [401, 163] on div at bounding box center [399, 163] width 20 height 20
radio input "true"
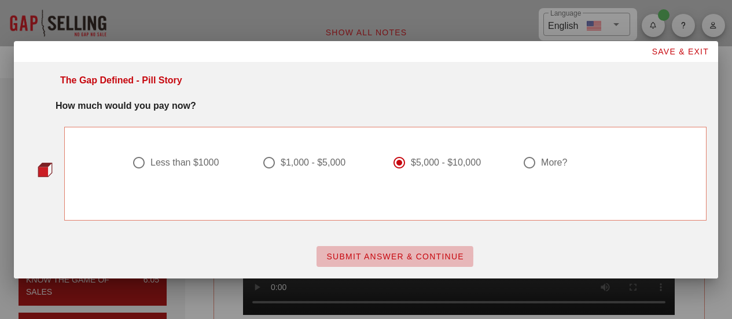
click at [404, 260] on span "SUBMIT ANSWER & CONTINUE" at bounding box center [395, 256] width 138 height 9
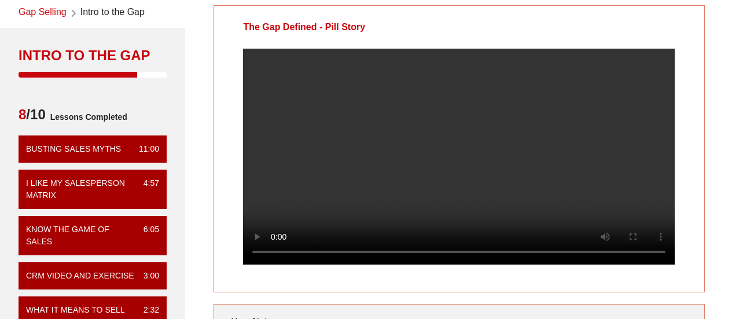
scroll to position [51, 0]
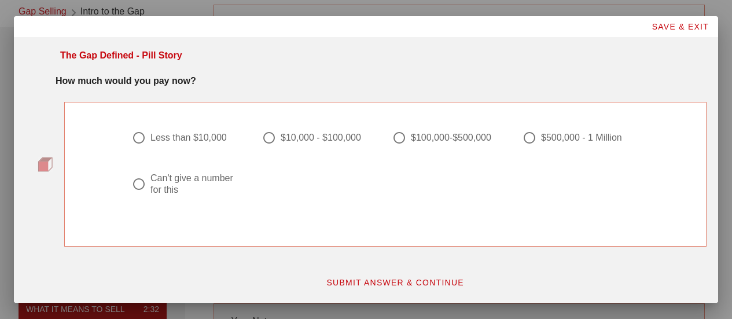
click at [392, 138] on div at bounding box center [399, 138] width 20 height 20
radio input "true"
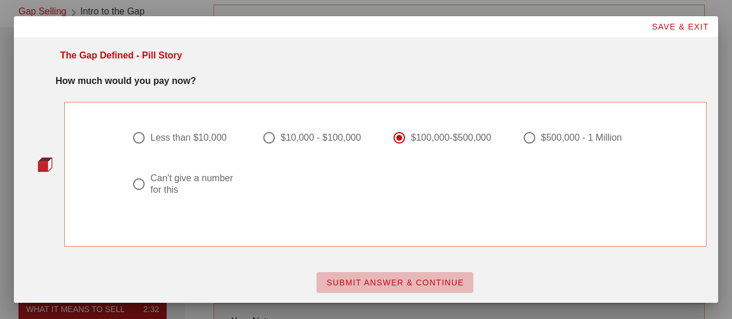
click at [385, 283] on span "SUBMIT ANSWER & CONTINUE" at bounding box center [395, 282] width 138 height 9
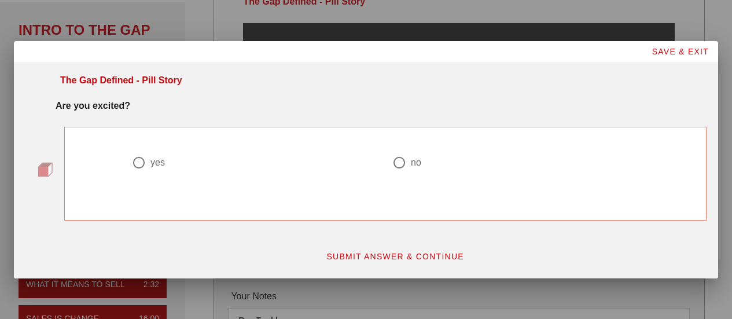
scroll to position [71, 0]
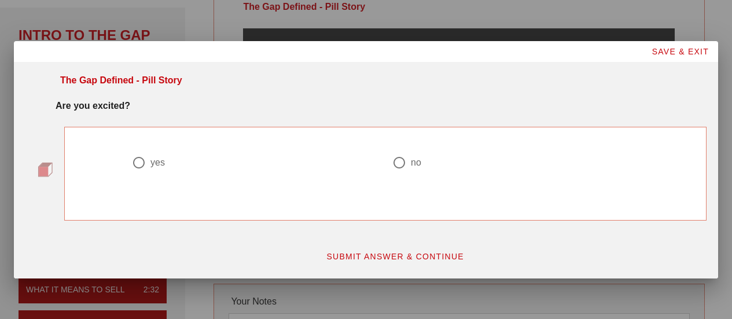
click at [137, 162] on div at bounding box center [139, 163] width 20 height 20
radio input "true"
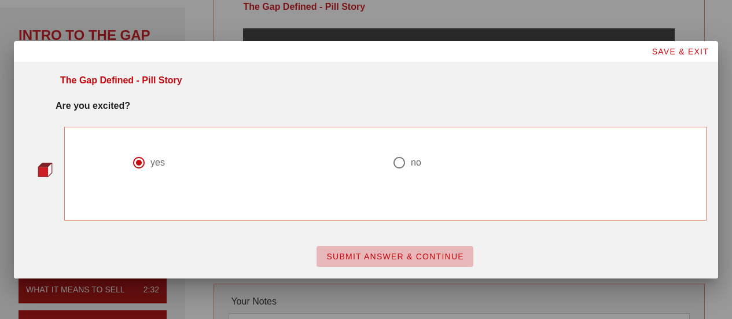
click at [360, 252] on span "SUBMIT ANSWER & CONTINUE" at bounding box center [395, 256] width 138 height 9
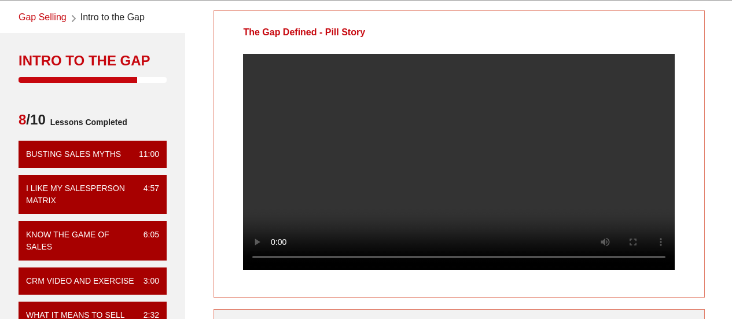
scroll to position [45, 0]
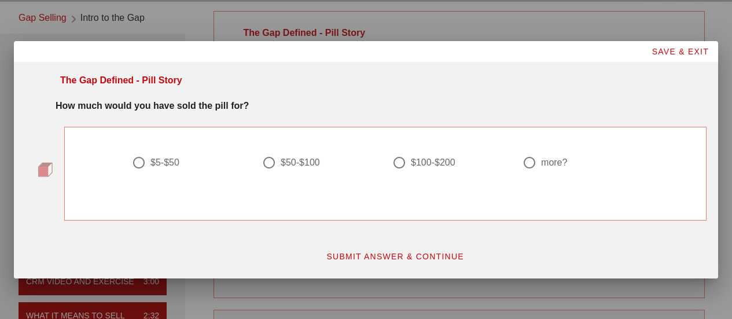
click at [535, 162] on div at bounding box center [529, 163] width 20 height 20
radio input "true"
click at [375, 250] on button "SUBMIT ANSWER & CONTINUE" at bounding box center [394, 256] width 157 height 21
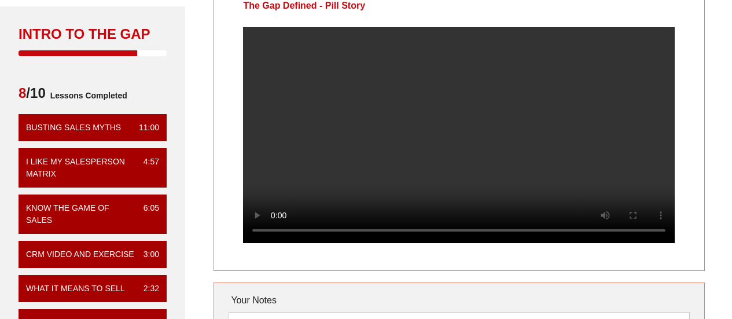
scroll to position [71, 0]
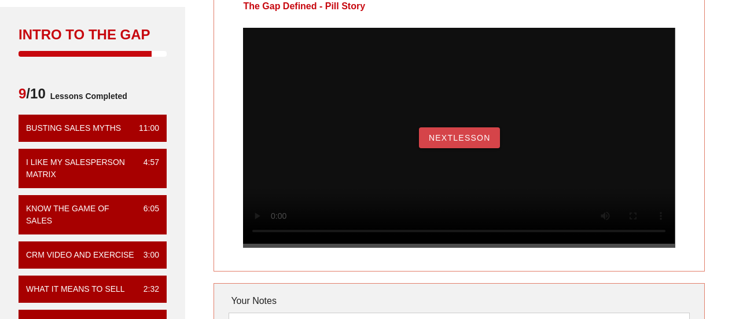
click at [447, 142] on span "NextLesson" at bounding box center [459, 137] width 62 height 9
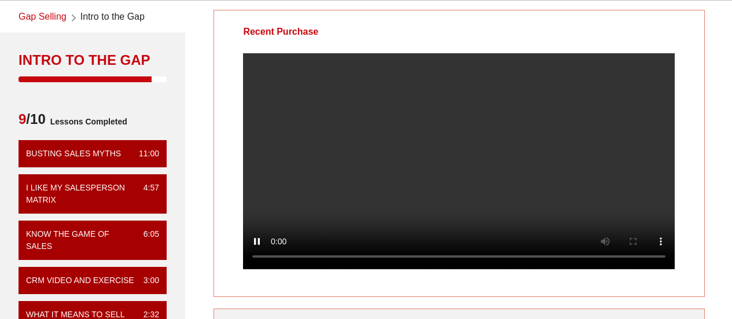
scroll to position [47, 0]
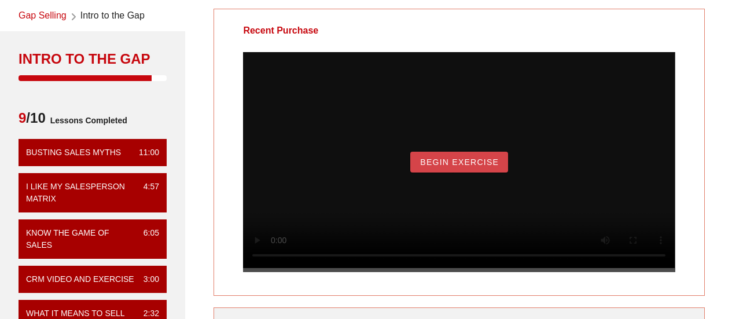
click at [436, 167] on button "Begin Exercise" at bounding box center [459, 162] width 98 height 21
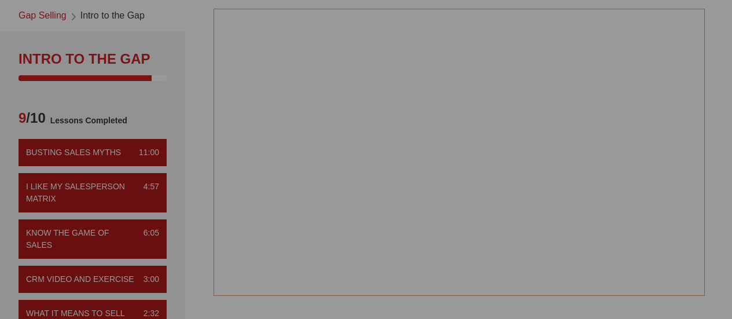
scroll to position [0, 0]
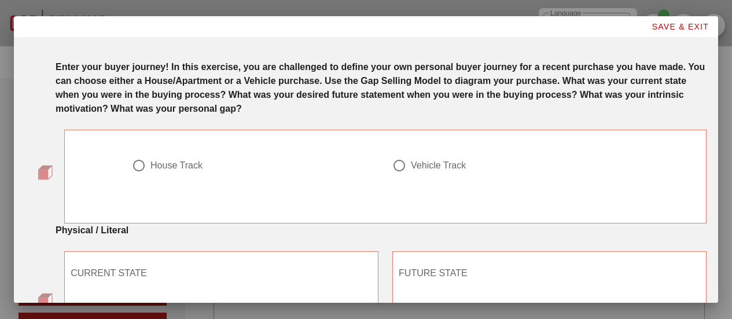
click at [136, 164] on div at bounding box center [139, 166] width 20 height 20
radio input "true"
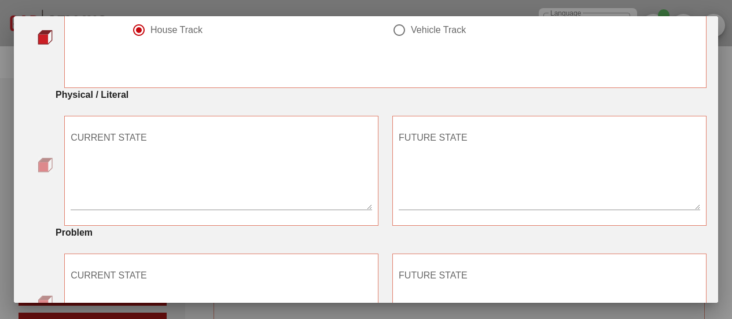
scroll to position [135, 0]
click at [189, 152] on textarea "CURRENT STATE" at bounding box center [221, 169] width 301 height 81
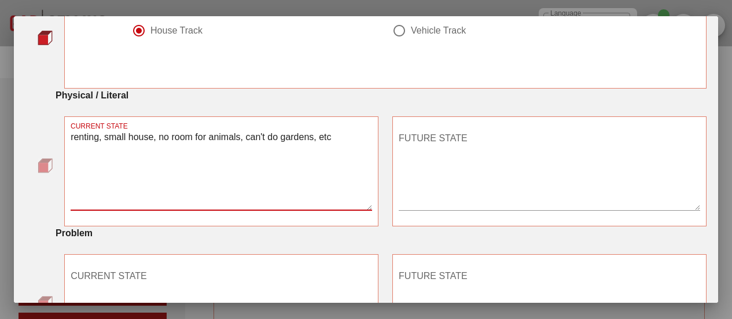
type textarea "renting, small house, no room for animals, can't do gardens, etc"
click at [445, 153] on textarea "FUTURE STATE" at bounding box center [549, 169] width 301 height 81
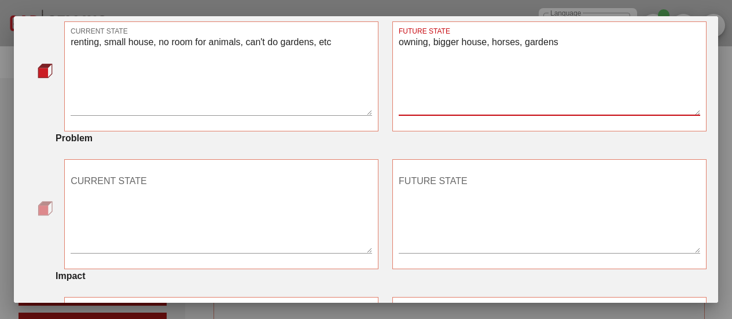
scroll to position [231, 0]
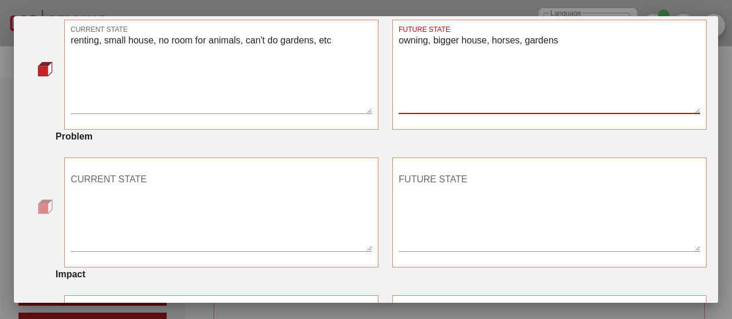
type textarea "owning, bigger house, horses, gardens"
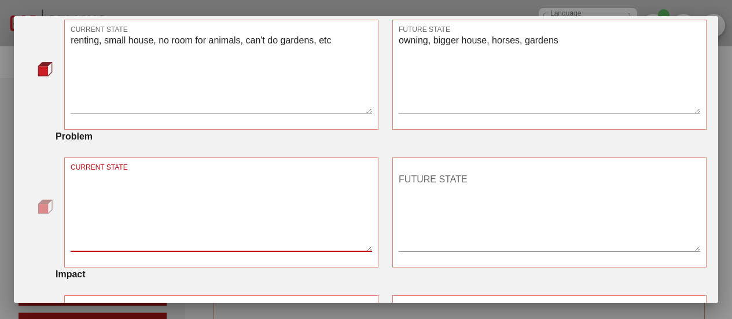
click at [240, 186] on textarea "CURRENT STATE" at bounding box center [221, 210] width 301 height 81
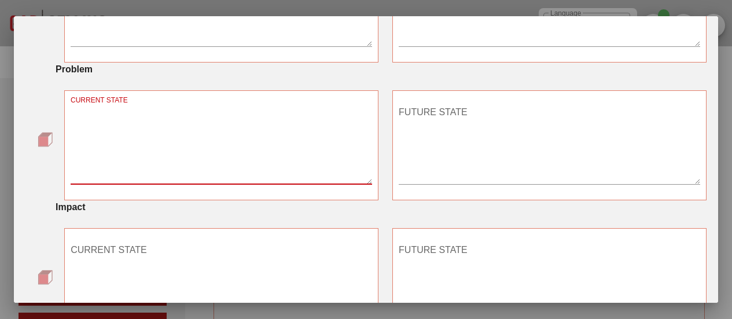
scroll to position [303, 0]
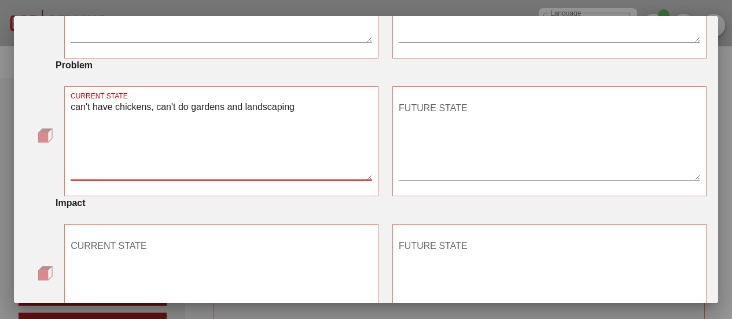
type textarea "can't have chickens, can't do gardens and landscaping"
click at [436, 110] on textarea "FUTURE STATE" at bounding box center [549, 139] width 301 height 81
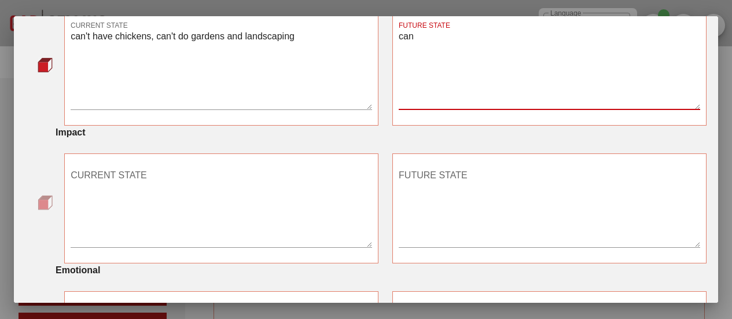
type textarea "can"
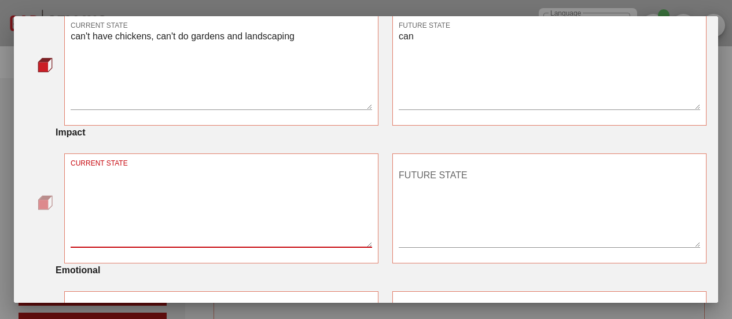
click at [214, 183] on textarea "CURRENT STATE" at bounding box center [221, 206] width 301 height 81
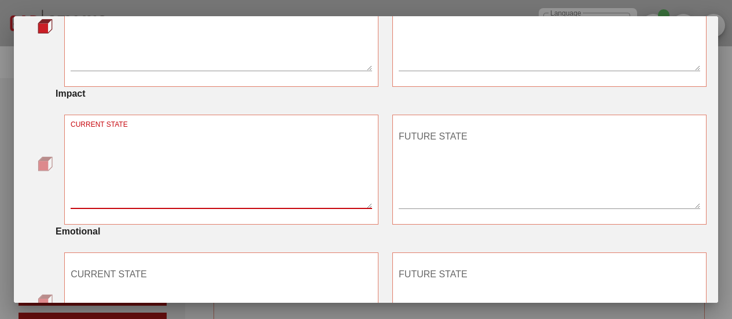
scroll to position [417, 0]
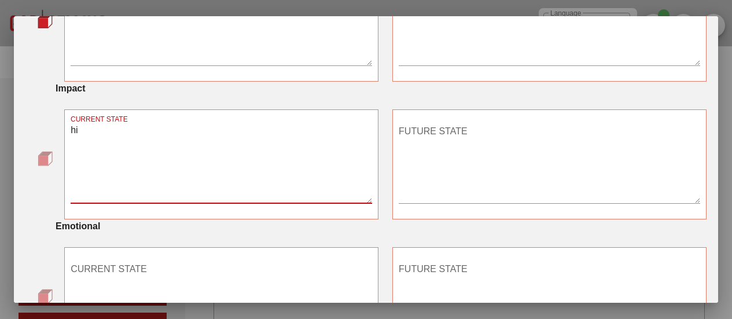
type textarea "h"
type textarea "less enjoyable time outside"
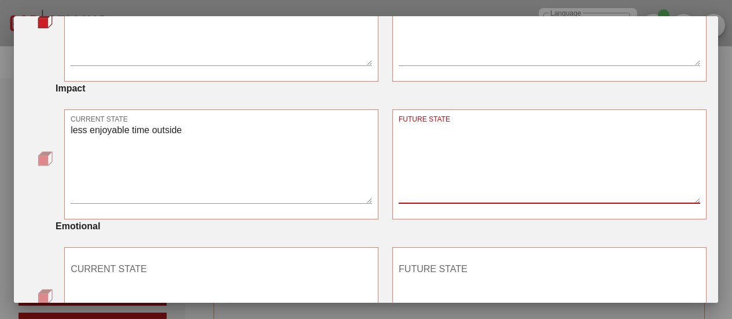
click at [417, 147] on textarea "FUTURE STATE" at bounding box center [549, 162] width 301 height 81
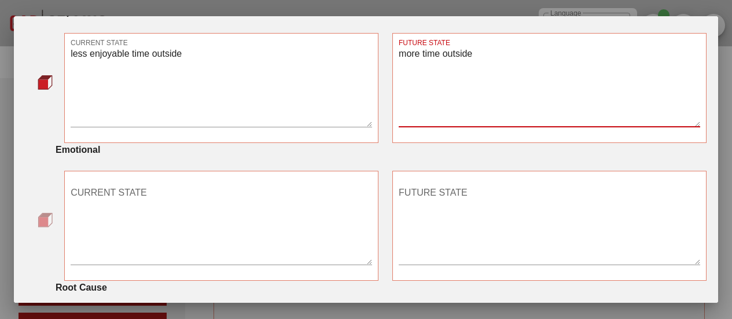
scroll to position [494, 0]
click at [418, 53] on textarea "more time outside" at bounding box center [549, 85] width 301 height 81
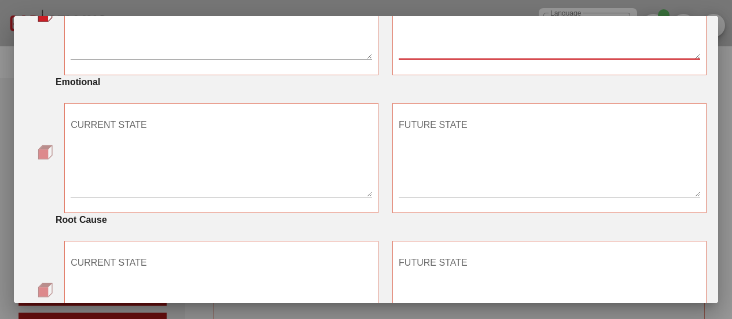
scroll to position [577, 0]
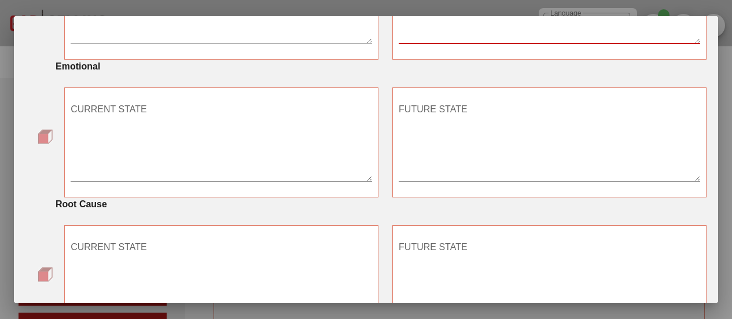
type textarea "more enjoyable time outside"
click at [209, 124] on textarea "CURRENT STATE" at bounding box center [221, 140] width 301 height 81
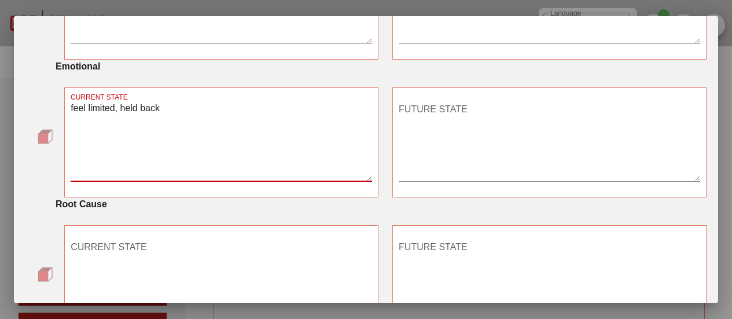
type textarea "feel limited, held back"
click at [432, 122] on textarea "FUTURE STATE" at bounding box center [549, 140] width 301 height 81
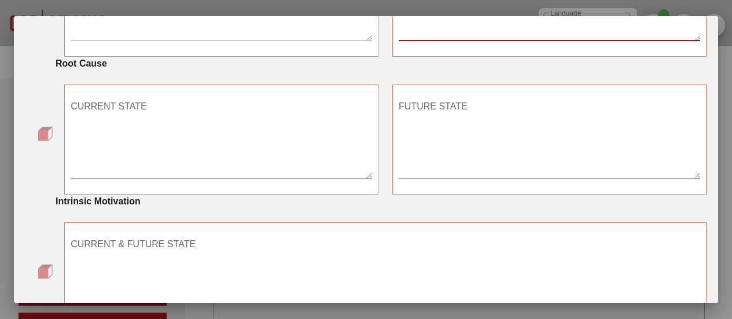
scroll to position [720, 0]
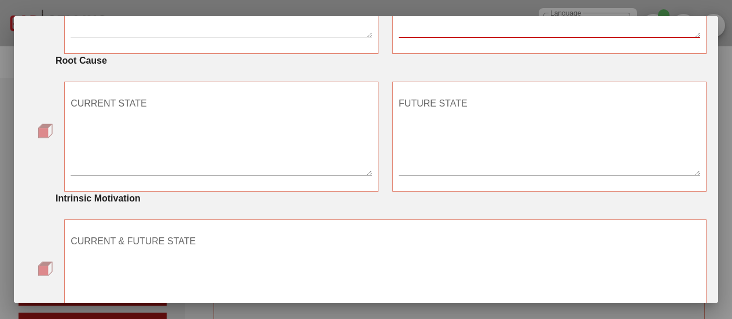
type textarea "feel free"
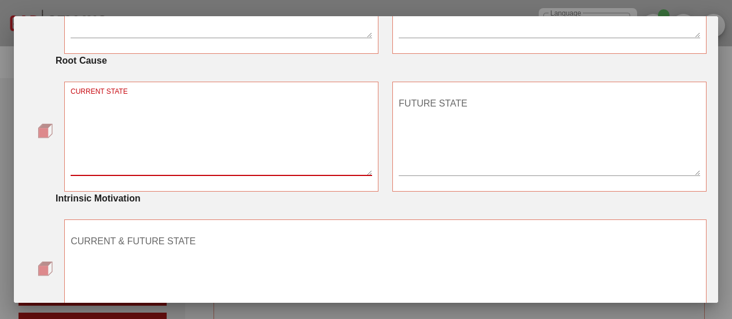
click at [193, 127] on textarea "CURRENT STATE" at bounding box center [221, 134] width 301 height 81
type textarea "we don't own"
click at [430, 116] on textarea "FUTURE STATE" at bounding box center [549, 134] width 301 height 81
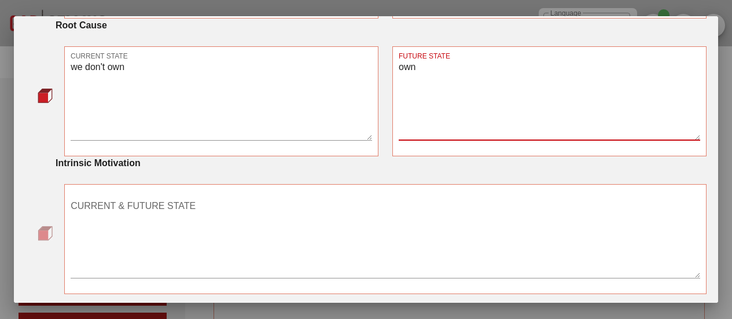
scroll to position [804, 0]
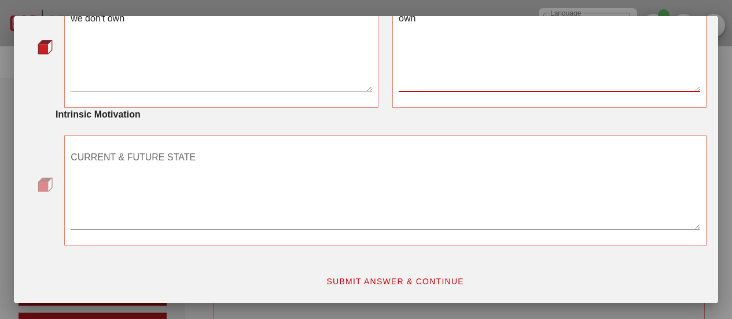
type textarea "own"
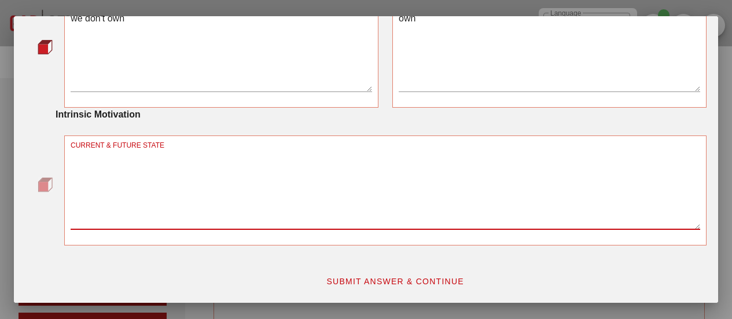
click at [176, 167] on textarea "CURRENT & FUTURE STATE" at bounding box center [385, 188] width 629 height 81
click at [235, 182] on textarea "CURRENT & FUTURE STATE" at bounding box center [385, 188] width 629 height 81
click at [187, 155] on textarea "wanting to be more self suffiicient and have fun hobbies" at bounding box center [385, 188] width 629 height 81
click at [324, 166] on textarea "wanting to be more self sufficient and have fun hobbies" at bounding box center [385, 188] width 629 height 81
type textarea "wanting to be more self sufficient and have fun hobbies"
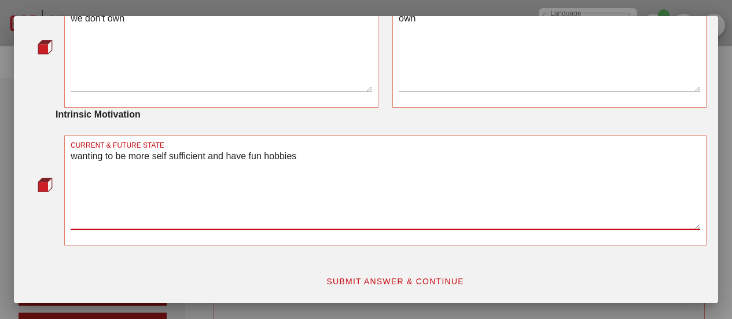
click at [379, 288] on button "SUBMIT ANSWER & CONTINUE" at bounding box center [394, 281] width 157 height 21
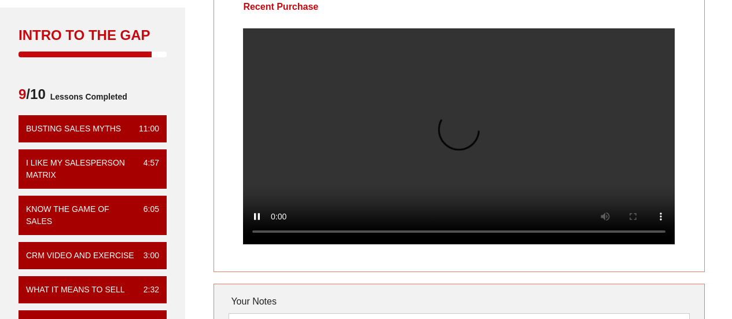
scroll to position [73, 0]
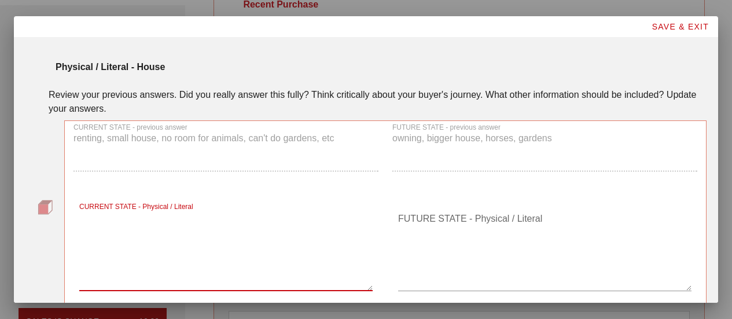
click at [237, 209] on textarea "CURRENT STATE - Physical / Literal" at bounding box center [225, 249] width 293 height 81
type textarea "too small"
click at [441, 209] on textarea "FUTURE STATE - Physical / Literal" at bounding box center [544, 249] width 293 height 81
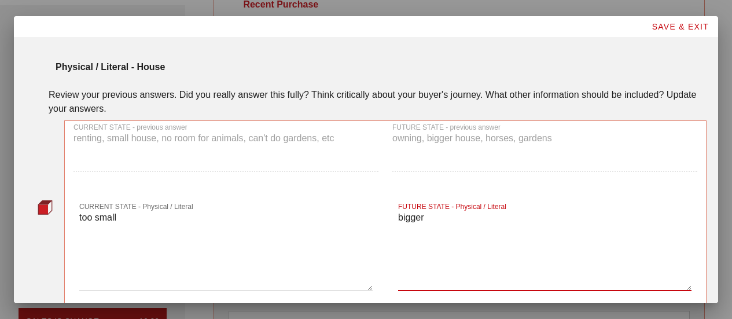
type textarea "bigger"
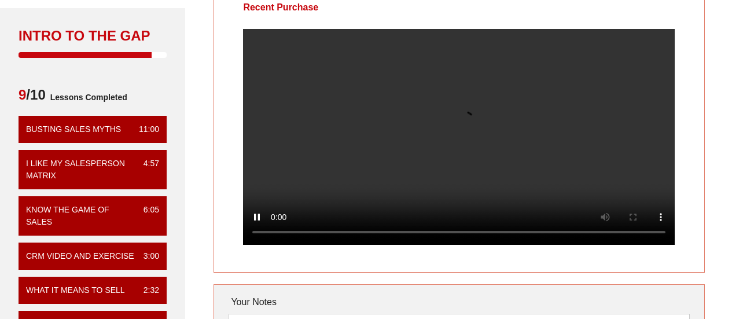
scroll to position [87, 0]
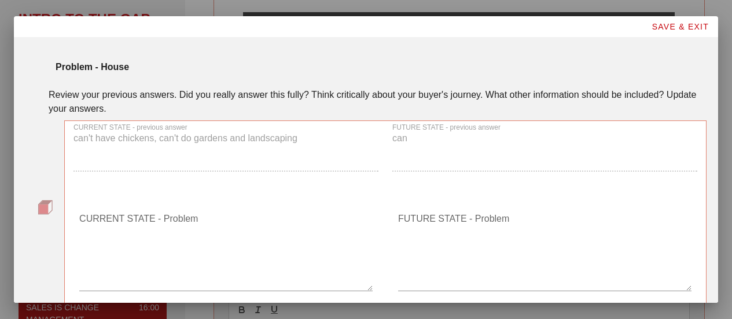
click at [244, 209] on textarea "CURRENT STATE - Problem" at bounding box center [225, 249] width 293 height 81
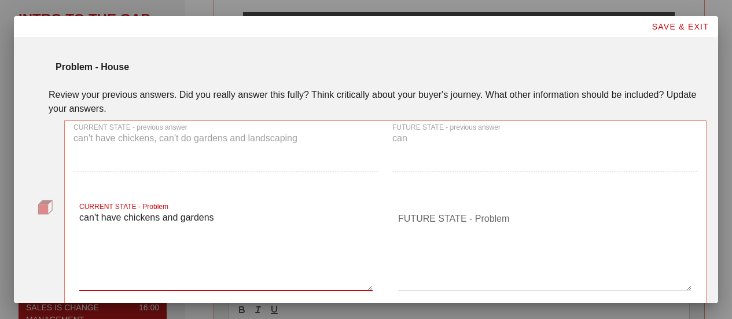
type textarea "can't have chickens and gardens"
click at [439, 209] on textarea "FUTURE STATE - Problem" at bounding box center [544, 249] width 293 height 81
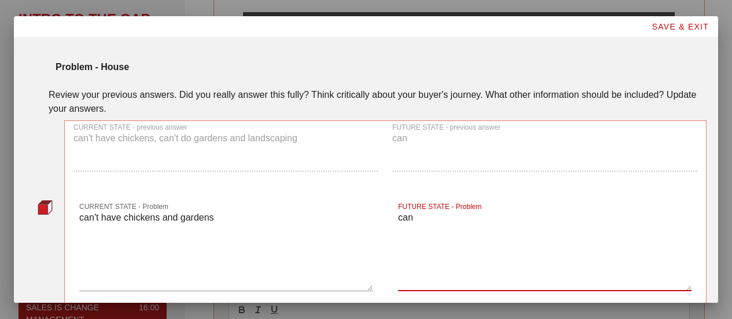
type textarea "can"
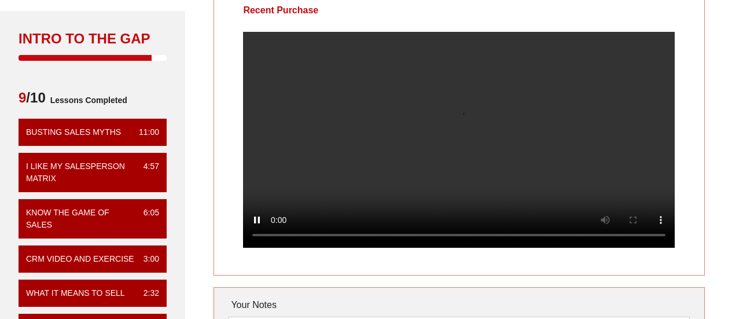
scroll to position [68, 0]
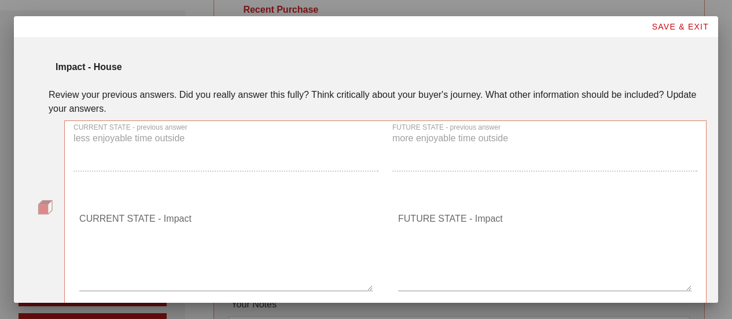
click at [272, 209] on textarea "CURRENT STATE - Impact" at bounding box center [225, 249] width 293 height 81
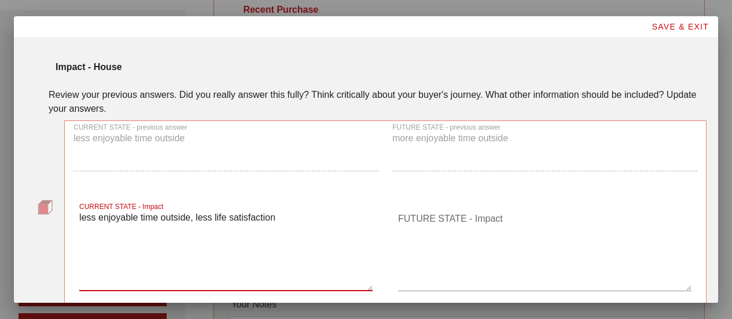
type textarea "less enjoyable time outside, less life satisfaction"
click at [434, 209] on textarea "FUTURE STATE - Impact" at bounding box center [544, 249] width 293 height 81
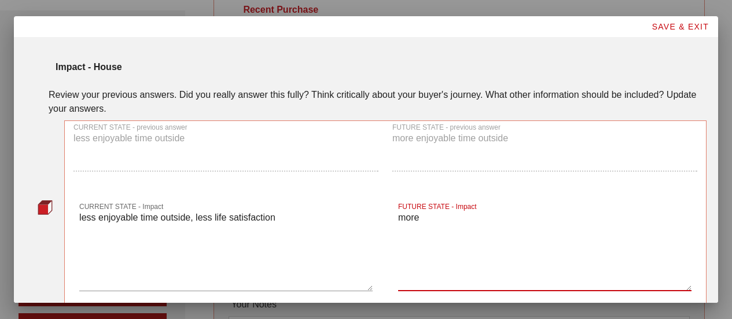
type textarea "more"
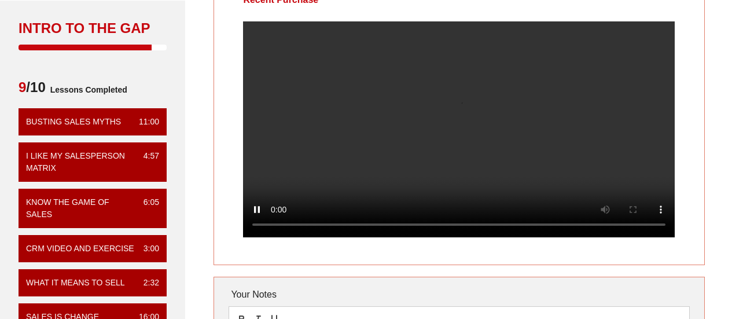
scroll to position [77, 0]
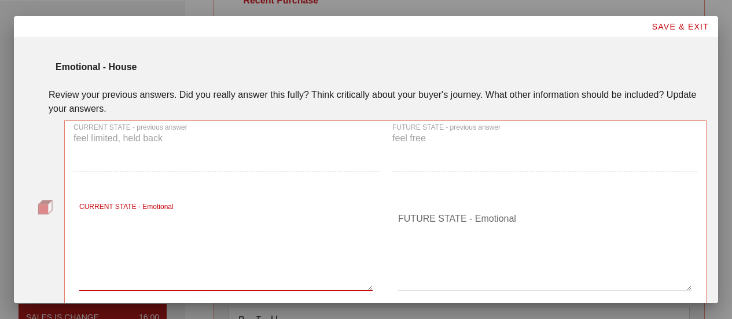
click at [194, 209] on textarea "CURRENT STATE - Emotional" at bounding box center [225, 249] width 293 height 81
type textarea "limited"
click at [429, 209] on div "FUTURE STATE - Emotional" at bounding box center [544, 256] width 293 height 94
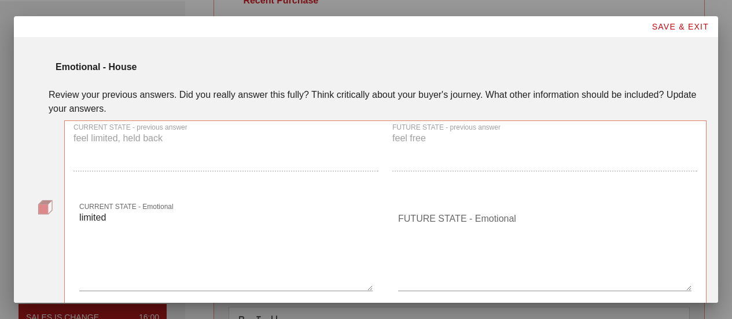
click at [423, 209] on textarea "FUTURE STATE - Emotional" at bounding box center [544, 249] width 293 height 81
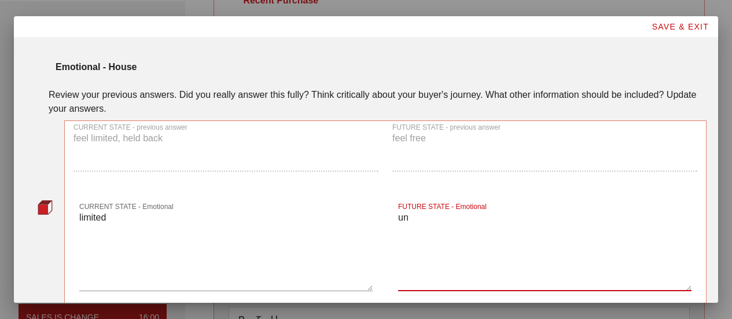
type textarea "u"
type textarea "free"
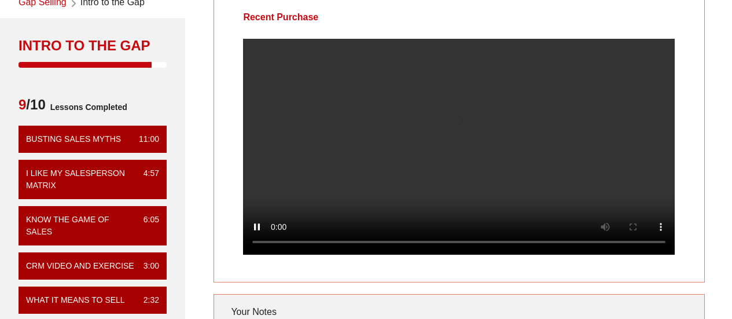
scroll to position [61, 0]
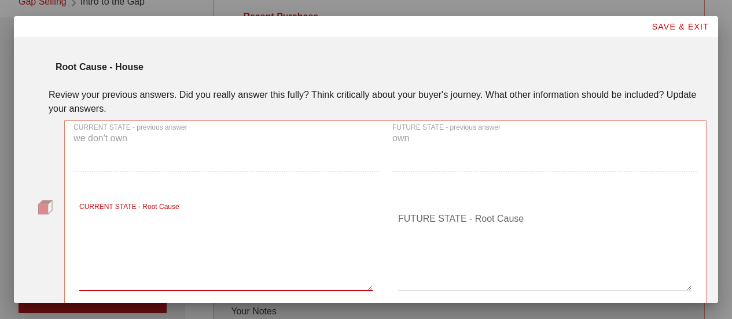
click at [246, 209] on textarea "CURRENT STATE - Root Cause" at bounding box center [225, 249] width 293 height 81
type textarea "we don't own"
click at [399, 209] on textarea "FUTURE STATE - Root Cause" at bounding box center [544, 249] width 293 height 81
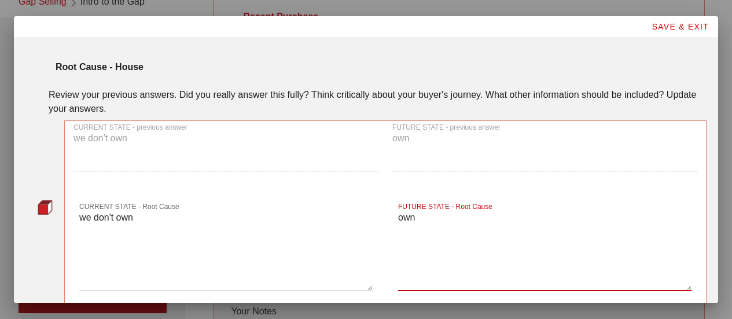
type textarea "own"
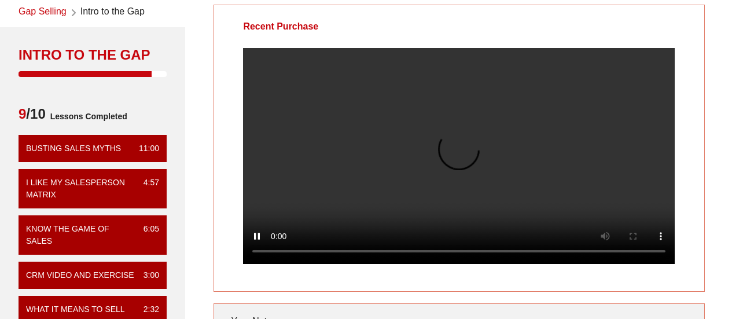
scroll to position [51, 0]
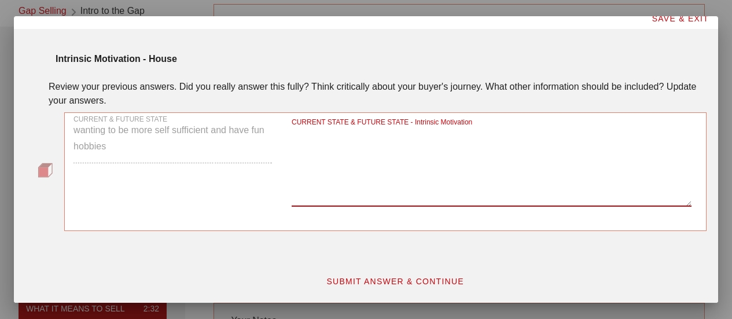
click at [388, 194] on textarea "CURRENT STATE & FUTURE STATE - Intrinsic Motivation" at bounding box center [492, 165] width 400 height 81
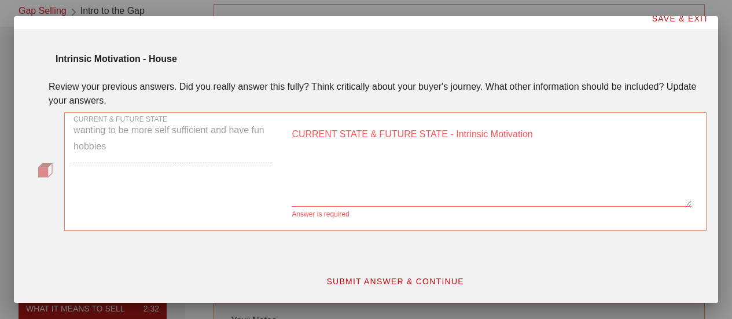
drag, startPoint x: 115, startPoint y: 147, endPoint x: 71, endPoint y: 130, distance: 46.7
click at [71, 130] on div "CURRENT & FUTURE STATE wanting to be more self sufficient and have fun hobbies" at bounding box center [173, 167] width 212 height 123
click at [320, 193] on textarea "CURRENT STATE & FUTURE STATE - Intrinsic Motivation" at bounding box center [492, 165] width 400 height 81
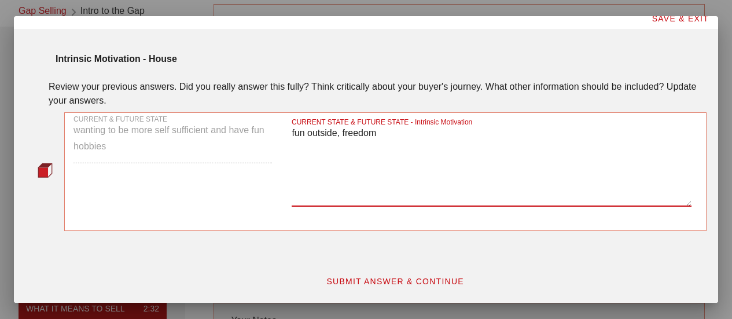
type textarea "fun outside, freedom"
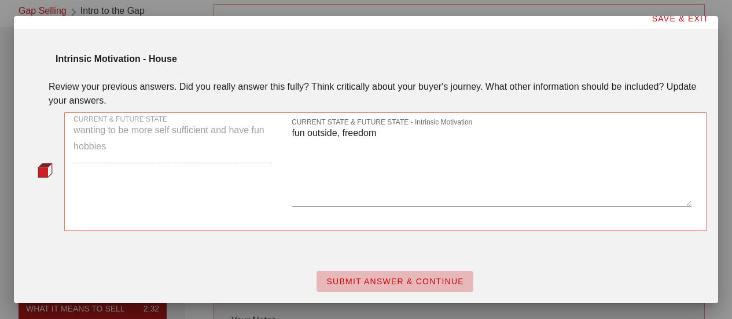
click at [393, 287] on button "SUBMIT ANSWER & CONTINUE" at bounding box center [394, 281] width 157 height 21
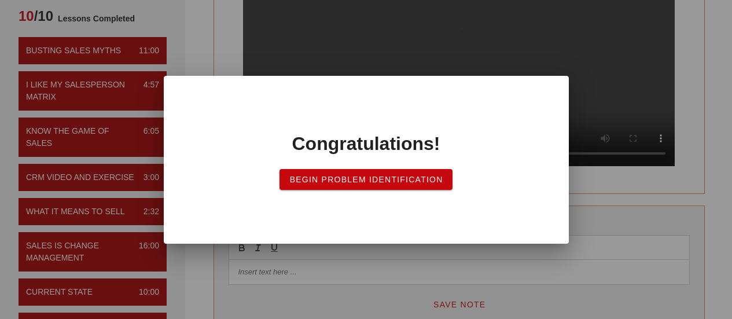
scroll to position [159, 0]
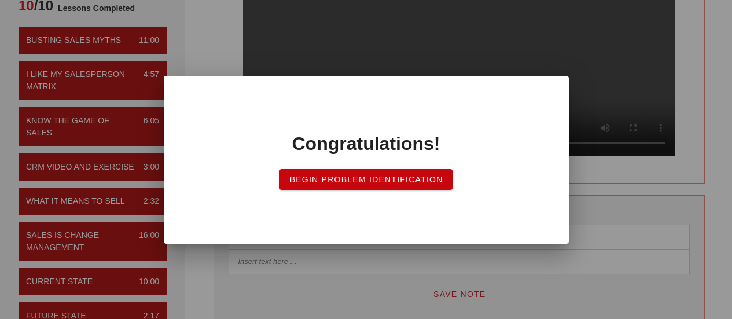
click at [431, 178] on span "Begin Problem Identification" at bounding box center [366, 179] width 154 height 9
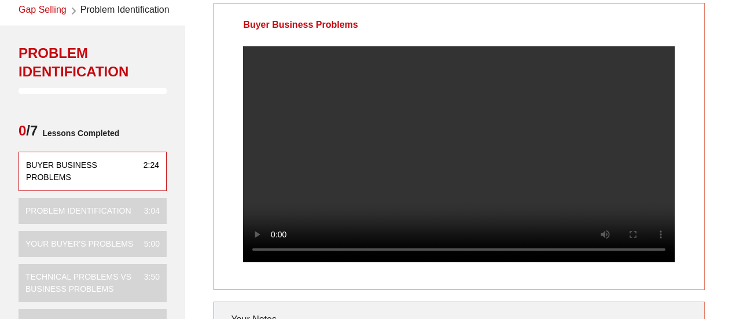
scroll to position [51, 0]
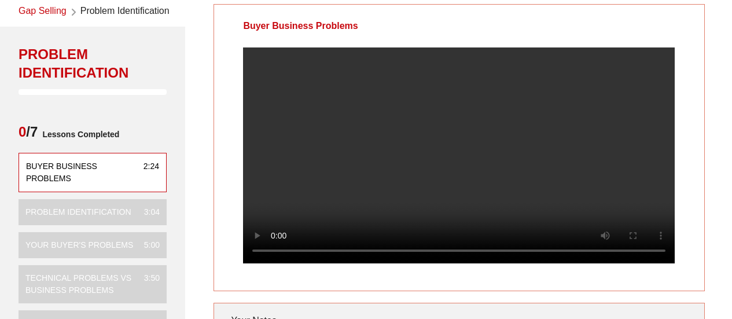
click at [454, 128] on video at bounding box center [458, 155] width 431 height 216
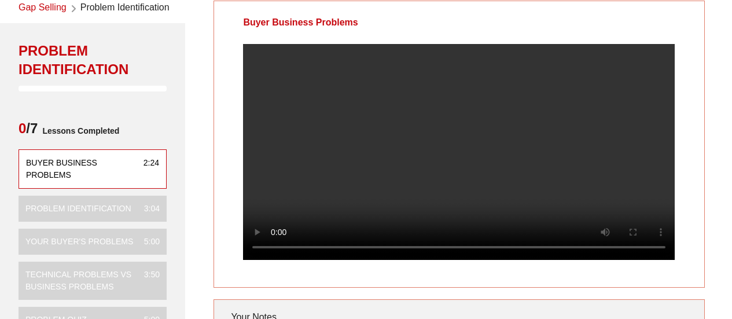
scroll to position [58, 0]
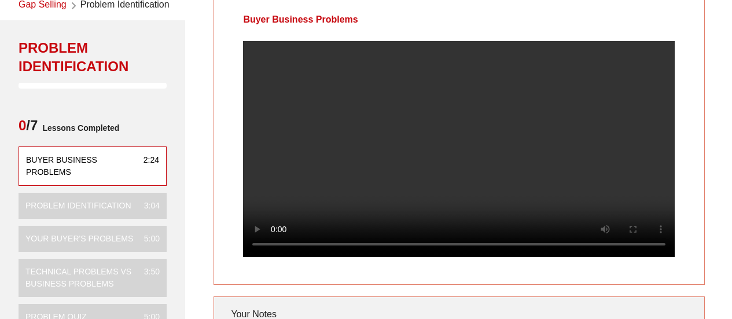
click at [411, 166] on video at bounding box center [458, 149] width 431 height 216
click at [348, 170] on video at bounding box center [458, 149] width 431 height 216
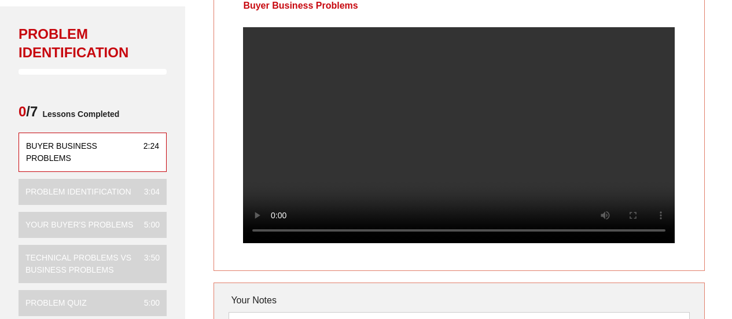
scroll to position [72, 0]
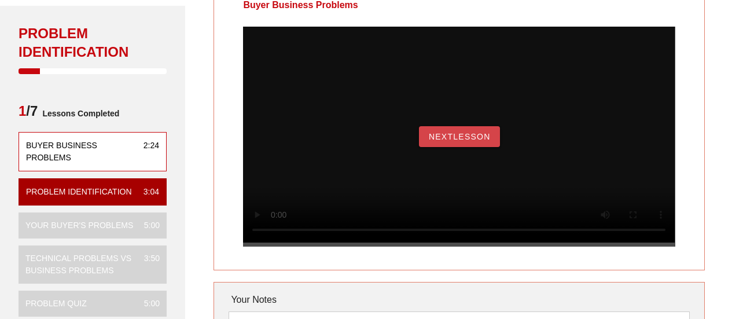
click at [442, 141] on span "NextLesson" at bounding box center [459, 136] width 62 height 9
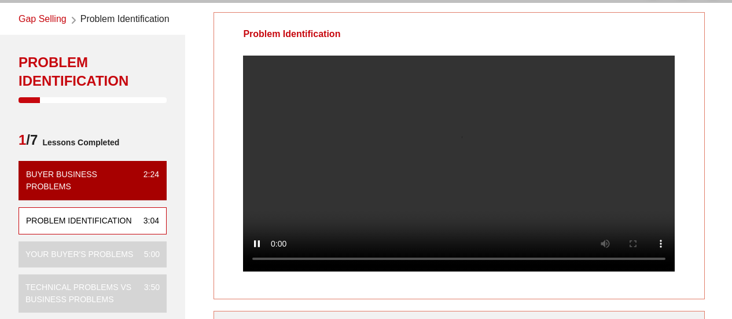
scroll to position [44, 0]
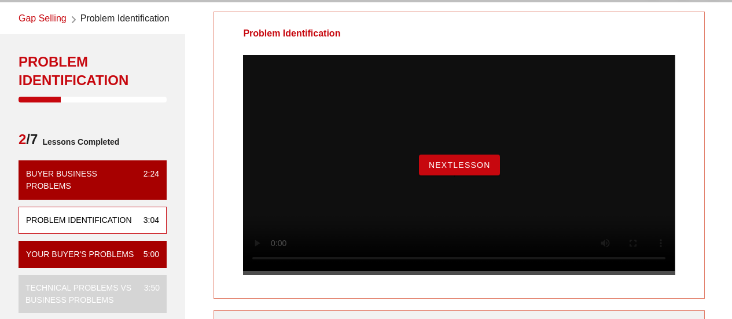
click at [451, 169] on button "NextLesson" at bounding box center [459, 164] width 81 height 21
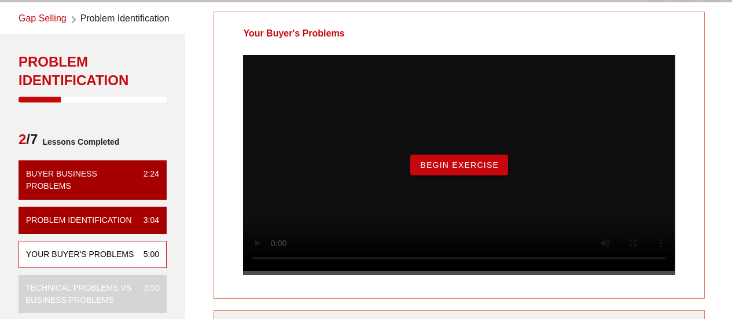
click at [452, 169] on span "Begin Exercise" at bounding box center [458, 164] width 79 height 9
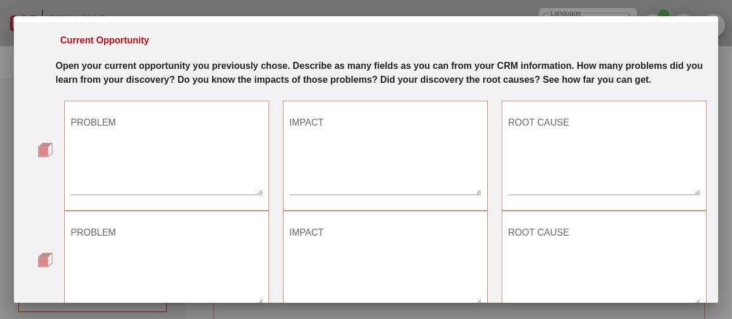
scroll to position [0, 0]
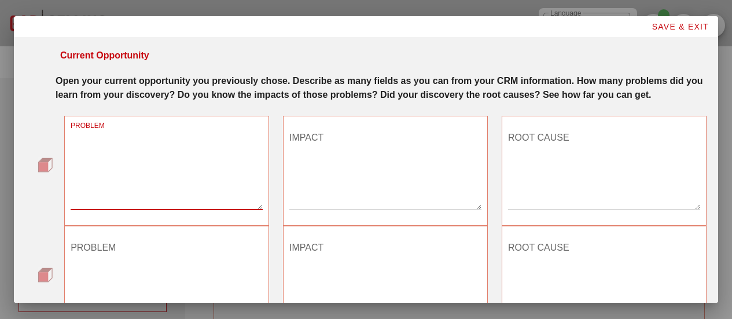
click at [163, 164] on textarea "PROBLEM" at bounding box center [167, 168] width 192 height 81
type textarea "high first year rep churn"
click at [305, 162] on textarea "IMPACT" at bounding box center [385, 168] width 192 height 81
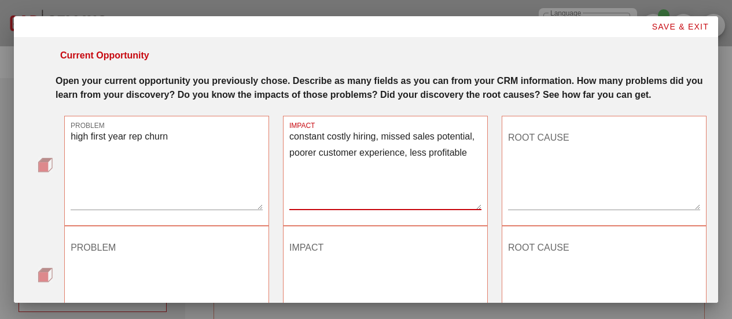
type textarea "constant costly hiring, missed sales potential, poorer customer experience, les…"
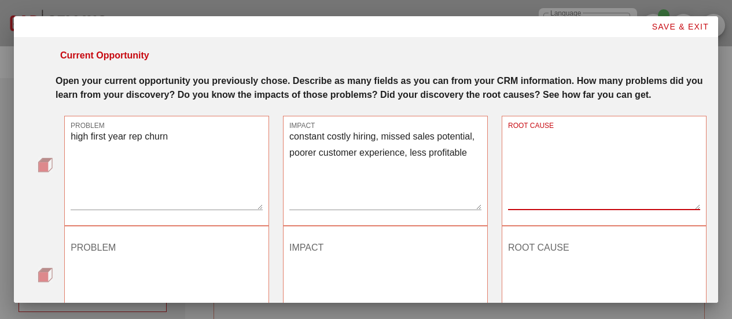
click at [525, 145] on textarea "ROOT CAUSE" at bounding box center [604, 168] width 192 height 81
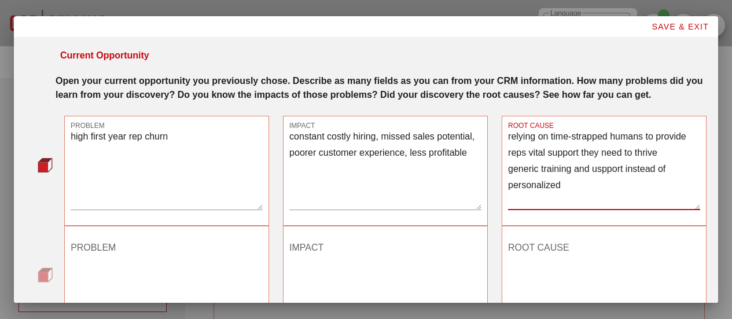
click at [595, 171] on textarea "relying on time-strapped humans to provide reps vital support they need to thri…" at bounding box center [604, 168] width 192 height 81
click at [575, 188] on textarea "relying on time-strapped humans to provide reps vital support they need to thri…" at bounding box center [604, 168] width 192 height 81
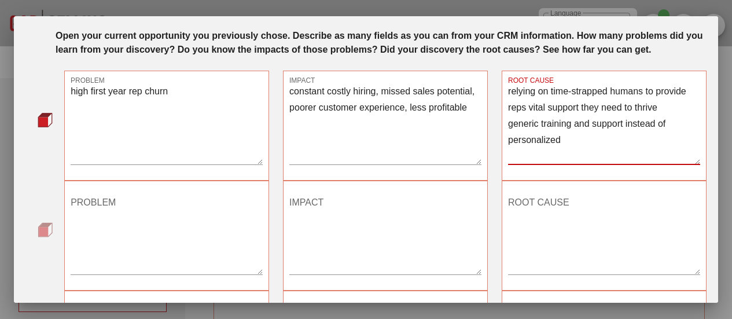
scroll to position [46, 0]
type textarea "relying on time-strapped humans to provide reps vital support they need to thri…"
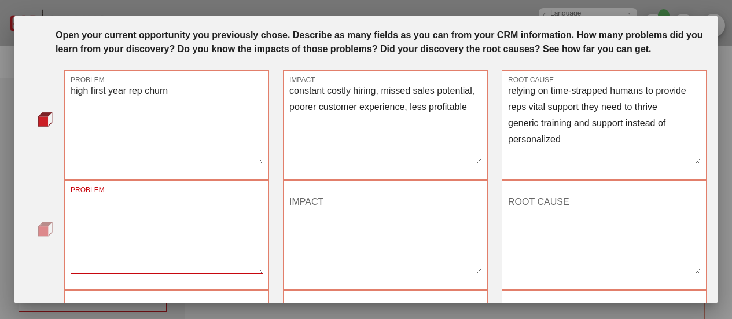
click at [160, 203] on textarea "PROBLEM" at bounding box center [167, 233] width 192 height 81
type textarea "low adoption of new sales methodology"
click at [340, 219] on textarea "IMPACT" at bounding box center [385, 233] width 192 height 81
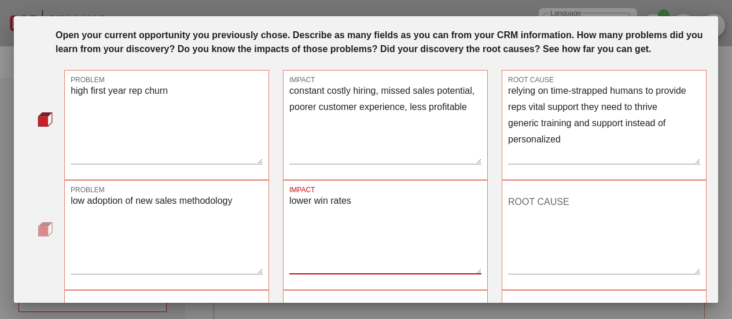
type textarea "lower win rates"
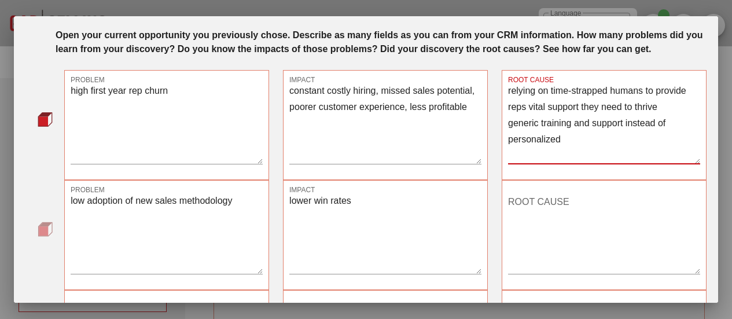
drag, startPoint x: 570, startPoint y: 135, endPoint x: 500, endPoint y: 87, distance: 85.2
click at [501, 87] on div "ROOT CAUSE relying on time-strapped humans to provide reps vital support they n…" at bounding box center [603, 125] width 205 height 110
click at [542, 215] on textarea "ROOT CAUSE" at bounding box center [604, 233] width 192 height 81
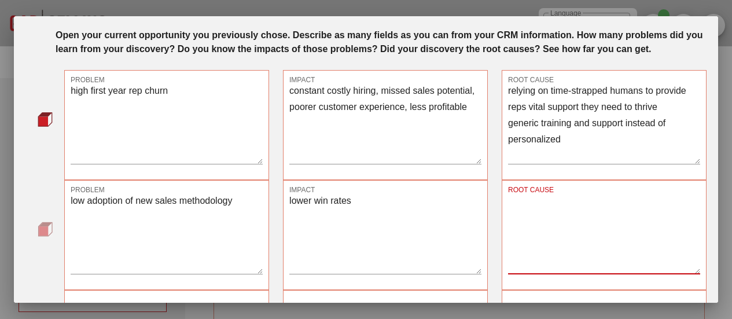
paste textarea "relying on time-strapped humans to provide reps vital support they need to thri…"
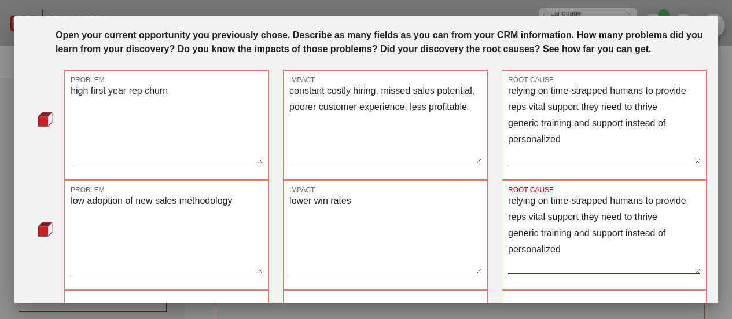
scroll to position [60, 0]
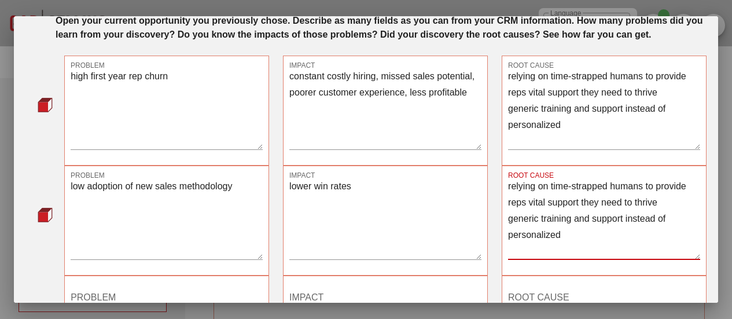
type textarea "relying on time-strapped humans to provide reps vital support they need to thri…"
click at [389, 194] on textarea "lower win rates" at bounding box center [385, 218] width 192 height 81
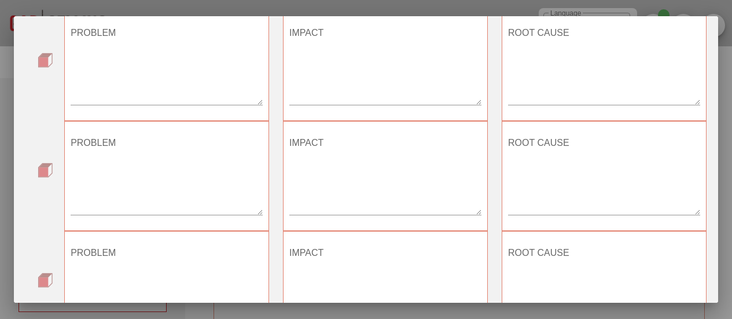
scroll to position [640, 0]
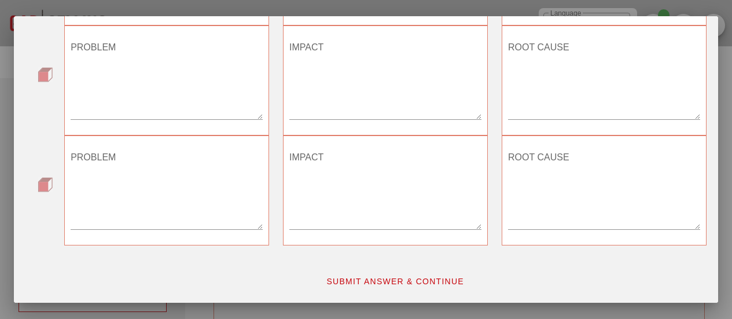
type textarea "lower win rates, lower profitability, declining stock price"
click at [391, 289] on button "SUBMIT ANSWER & CONTINUE" at bounding box center [394, 281] width 157 height 21
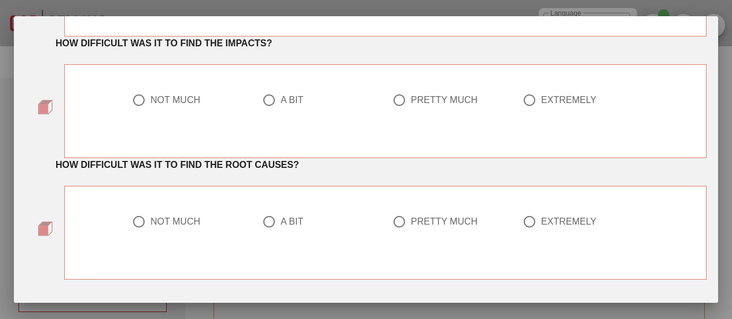
scroll to position [0, 0]
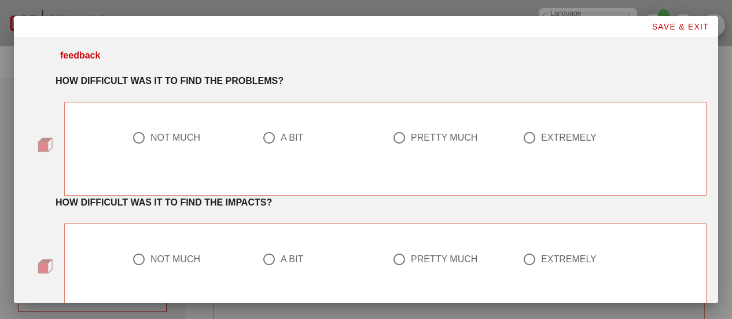
click at [140, 136] on div at bounding box center [139, 138] width 20 height 20
radio input "true"
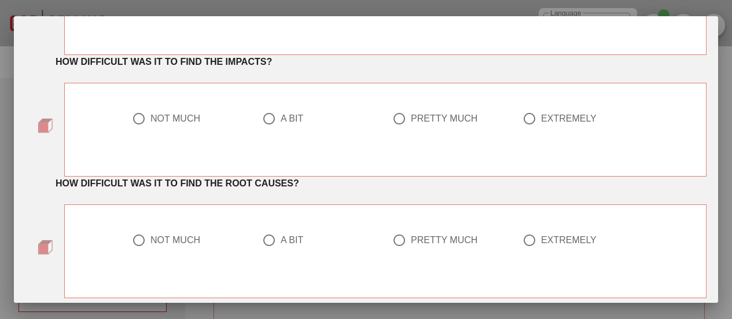
scroll to position [141, 0]
click at [135, 123] on div at bounding box center [139, 118] width 20 height 20
radio input "true"
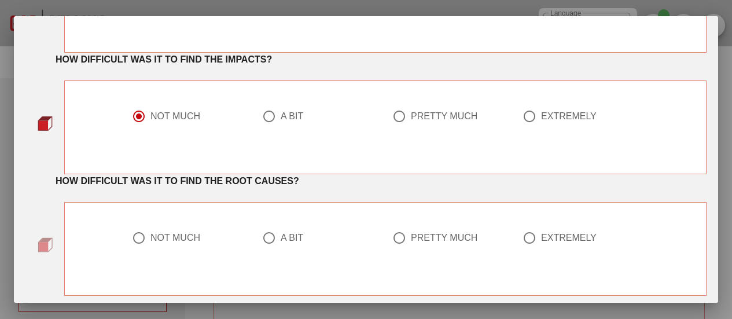
click at [132, 236] on div at bounding box center [139, 238] width 20 height 20
radio input "true"
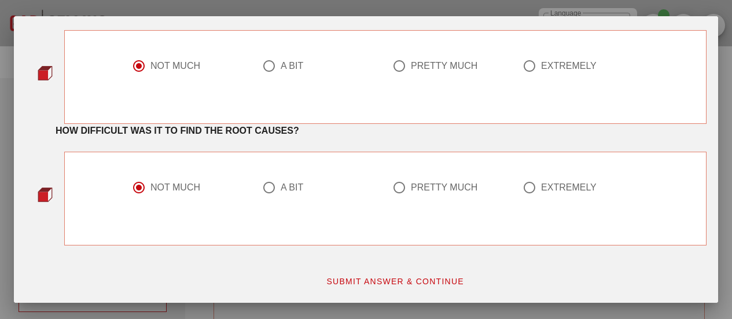
click at [349, 280] on span "SUBMIT ANSWER & CONTINUE" at bounding box center [395, 280] width 138 height 9
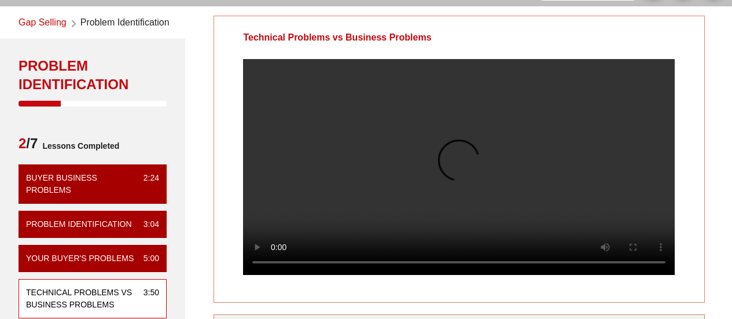
scroll to position [41, 0]
